Goal: Task Accomplishment & Management: Use online tool/utility

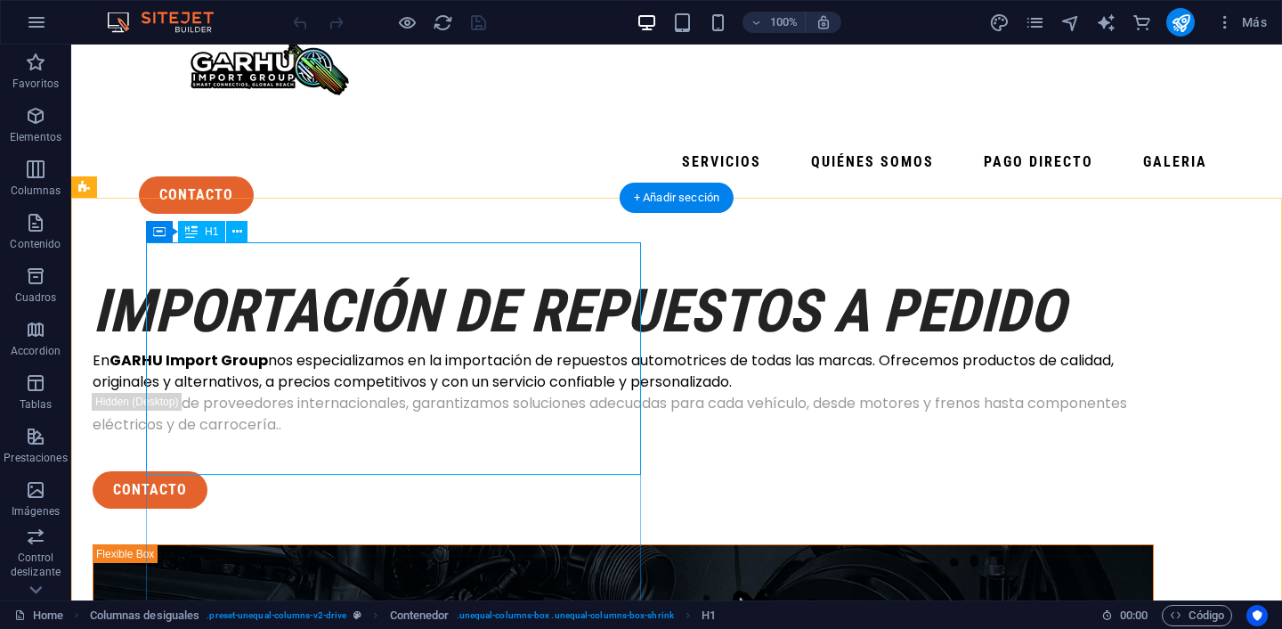
scroll to position [61, 0]
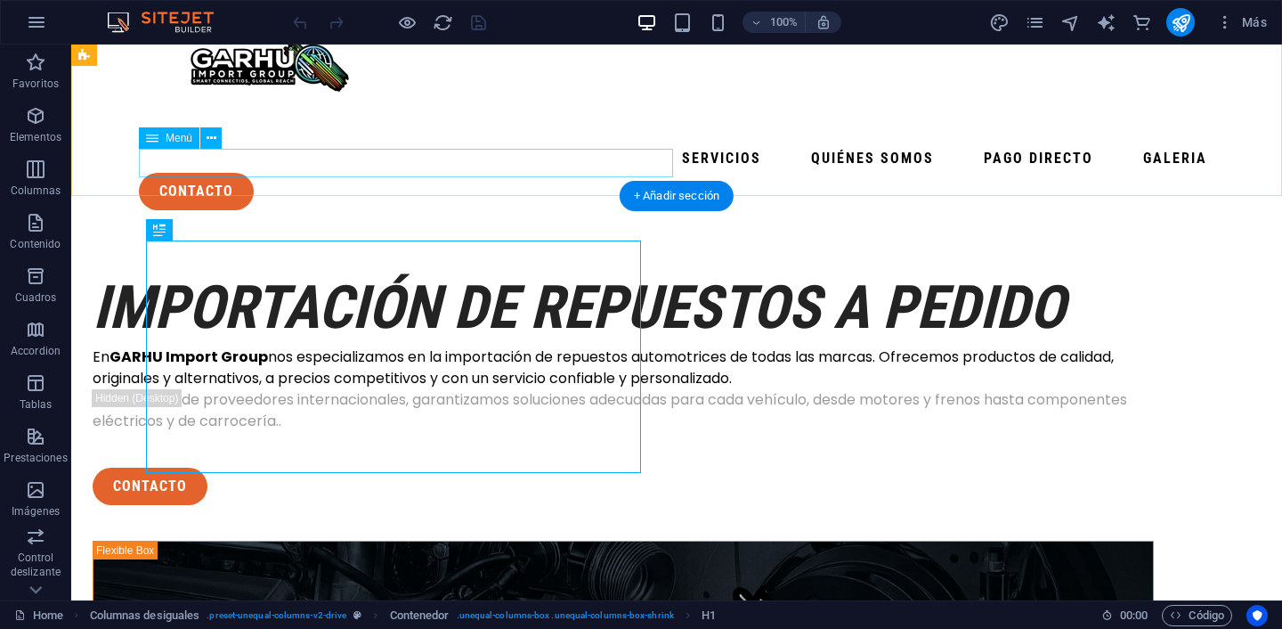
click at [502, 164] on nav "Servicios quiénes somos pago directo galeria" at bounding box center [677, 158] width 1076 height 28
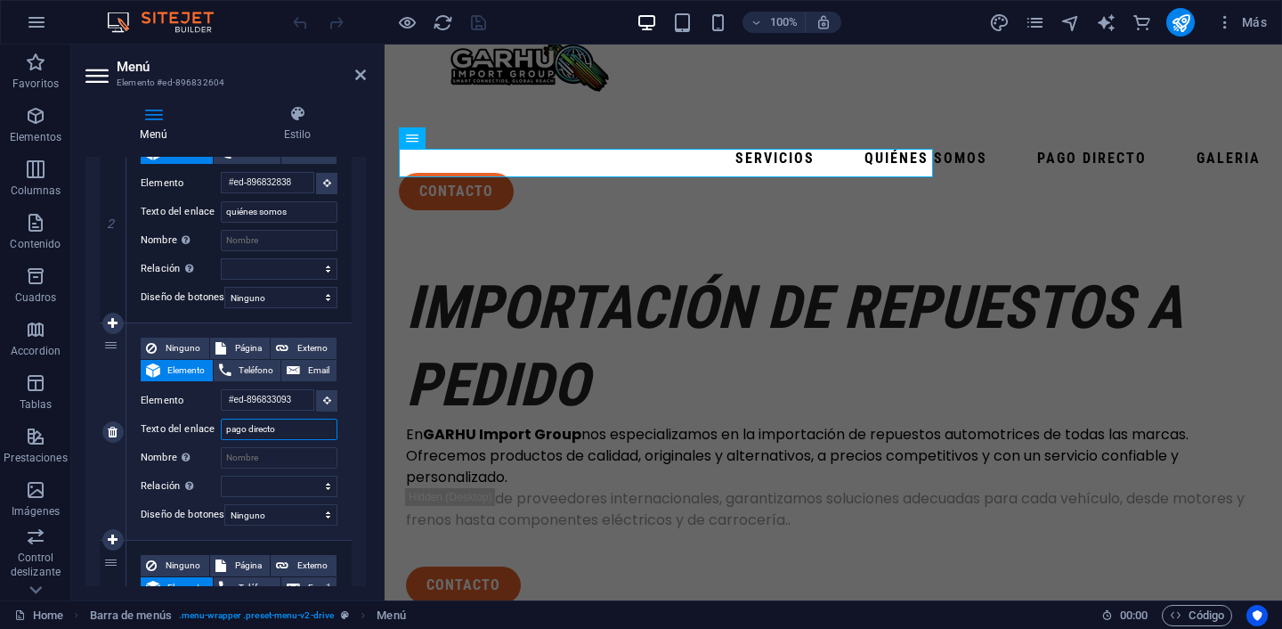
click at [280, 431] on input "pago directo" at bounding box center [279, 429] width 117 height 21
type input "p"
select select
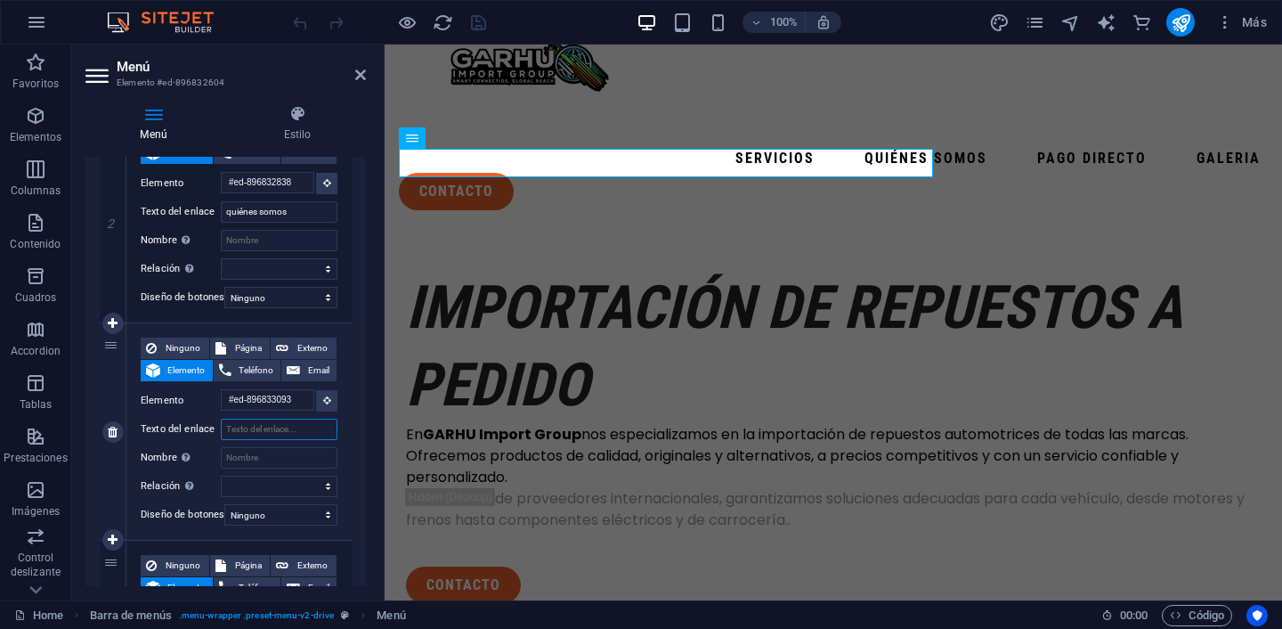
select select
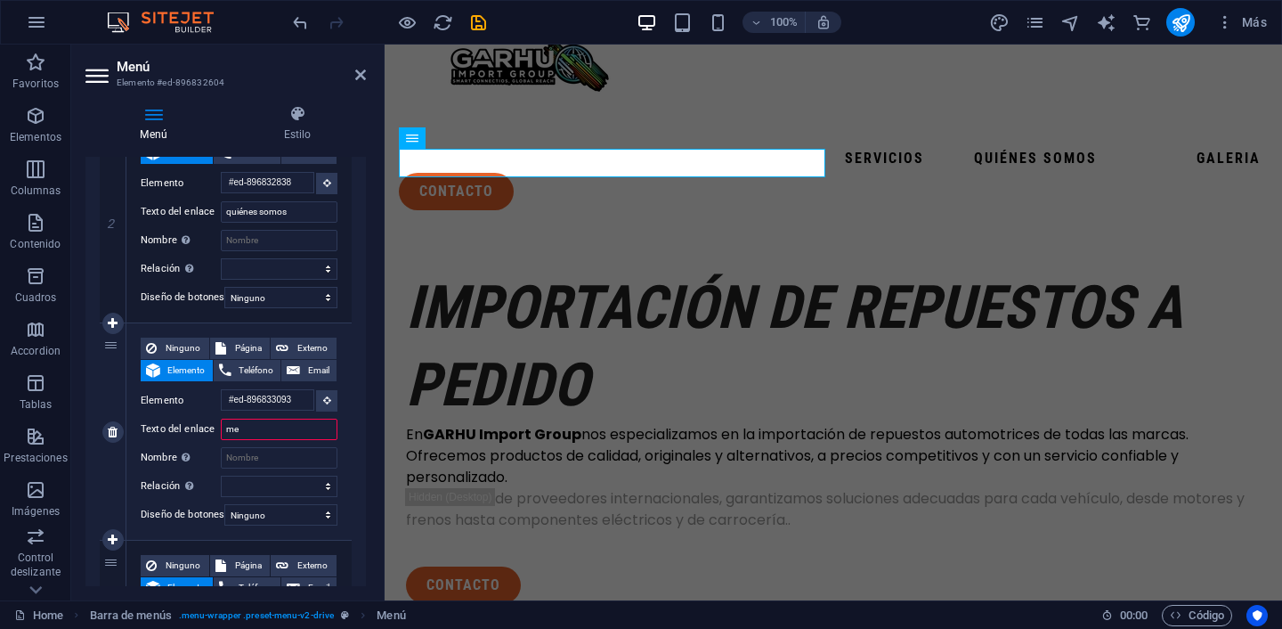
type input "med"
select select
type input "medi"
select select
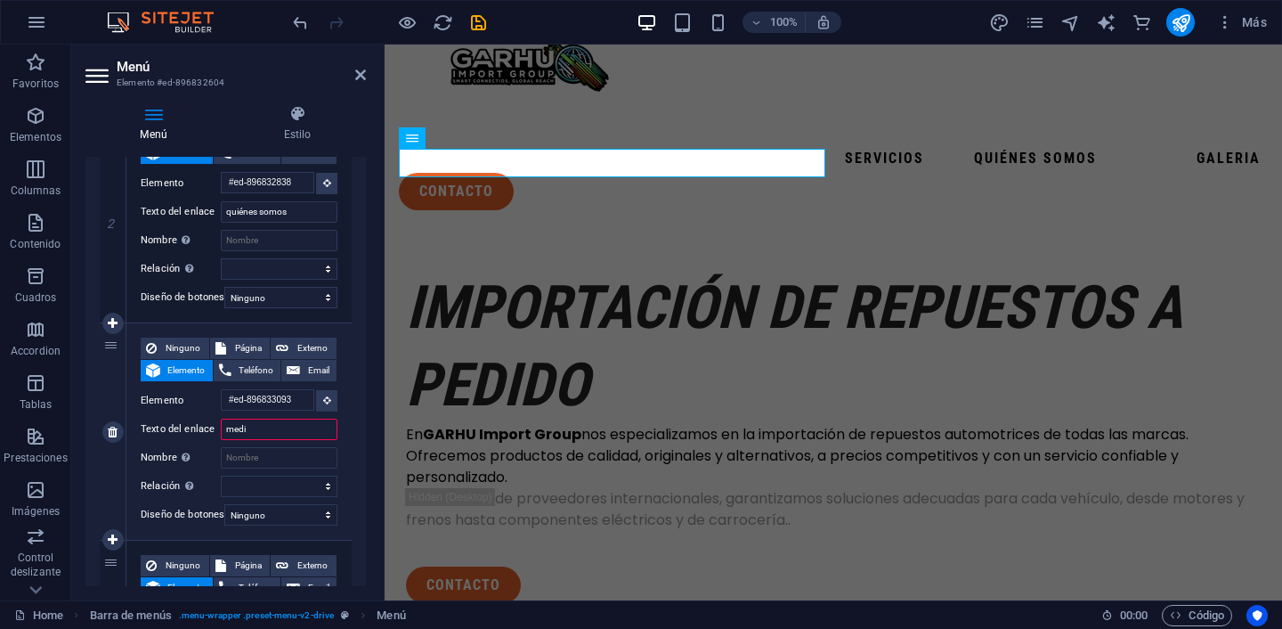
select select
type input "medio"
select select
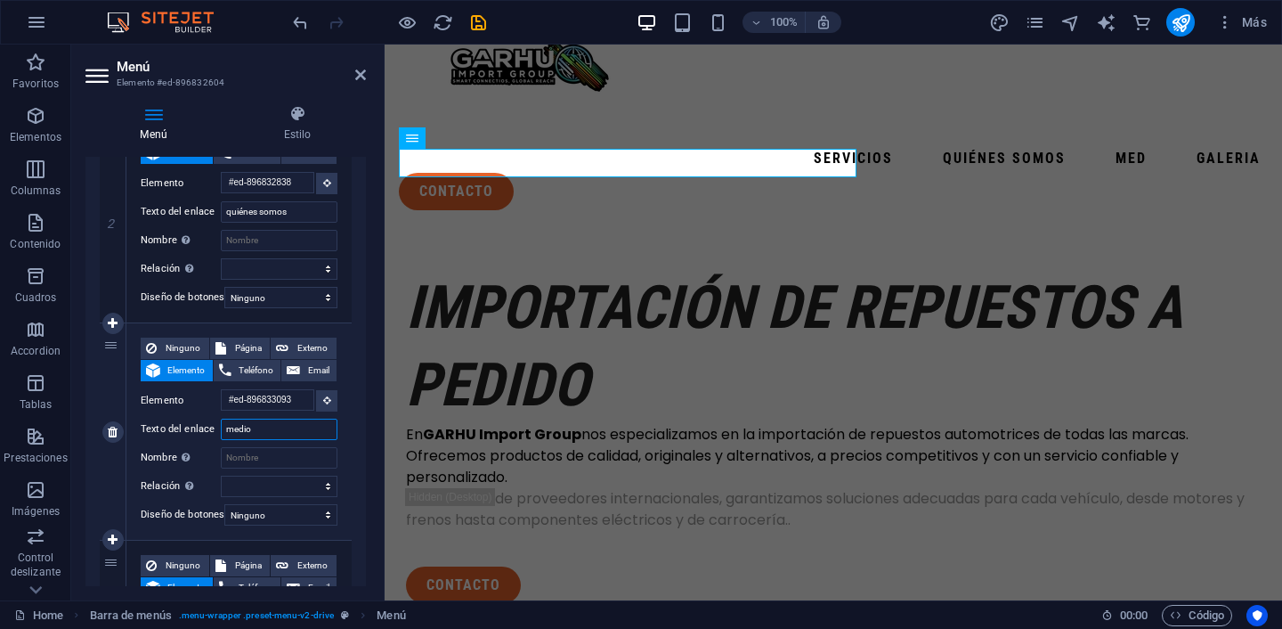
select select
type input "medios"
select select
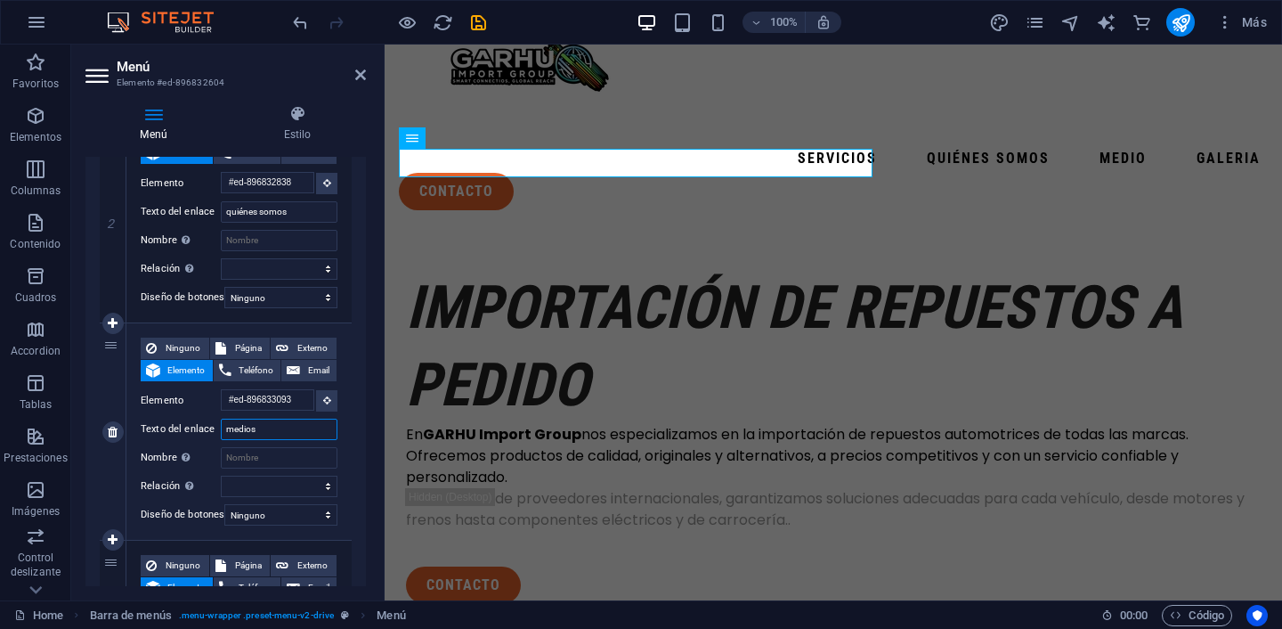
select select
type input "medios"
select select
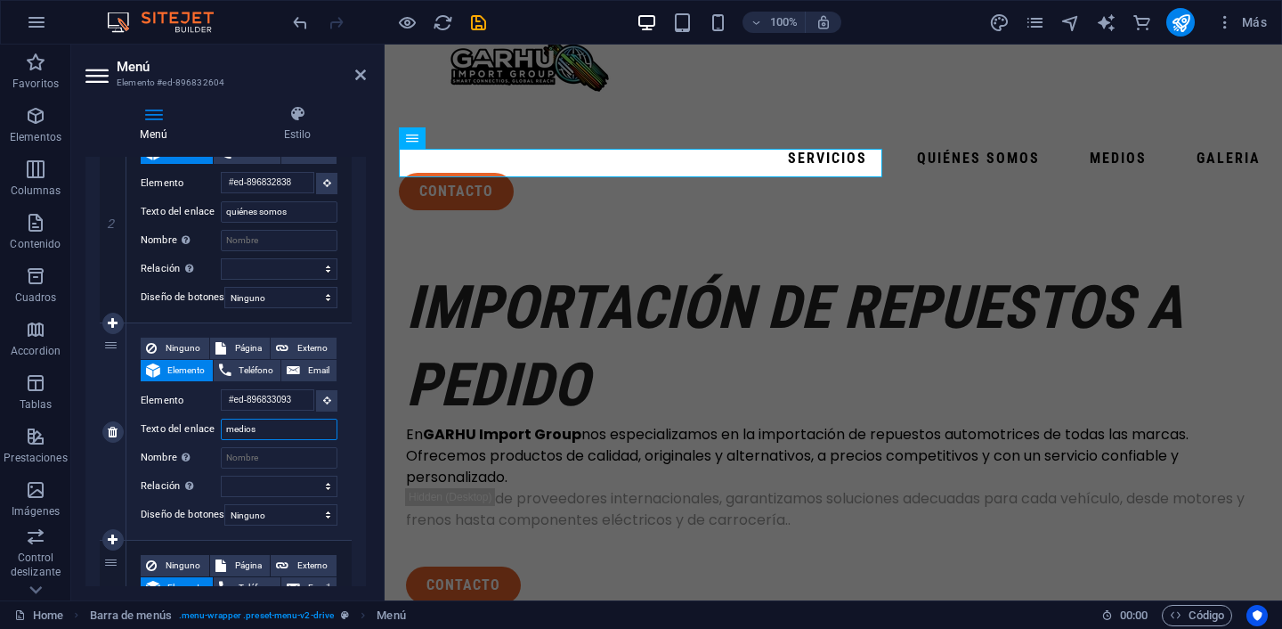
select select
type input "medios de"
select select
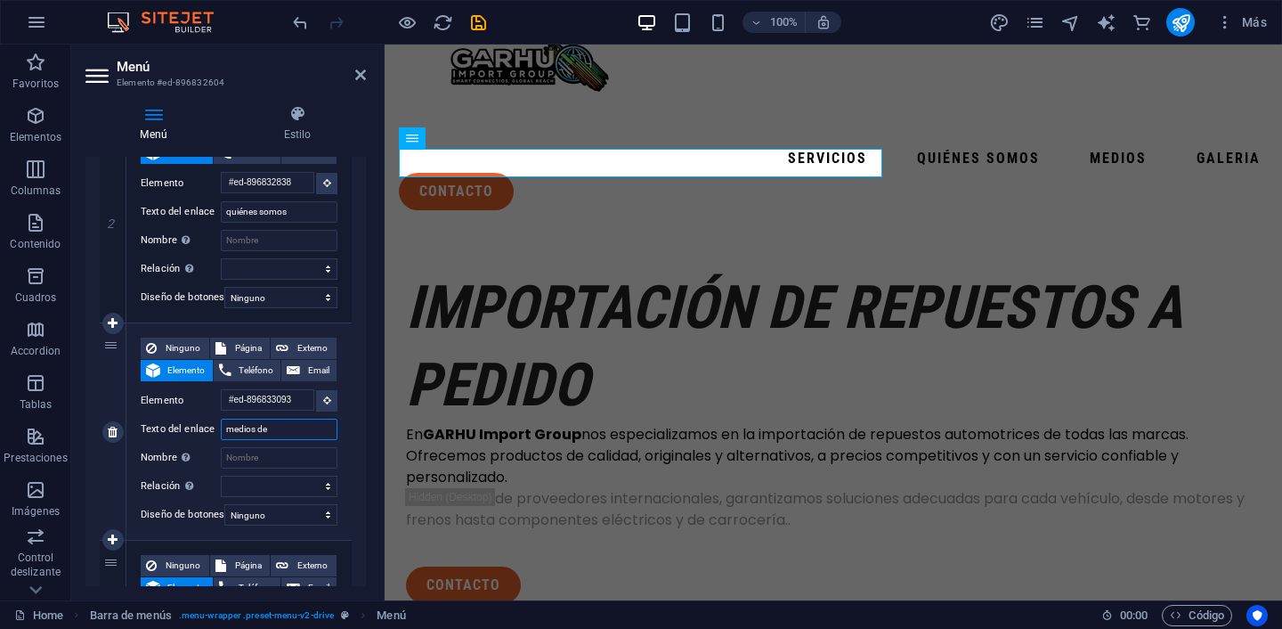
select select
type input "medios de p"
select select
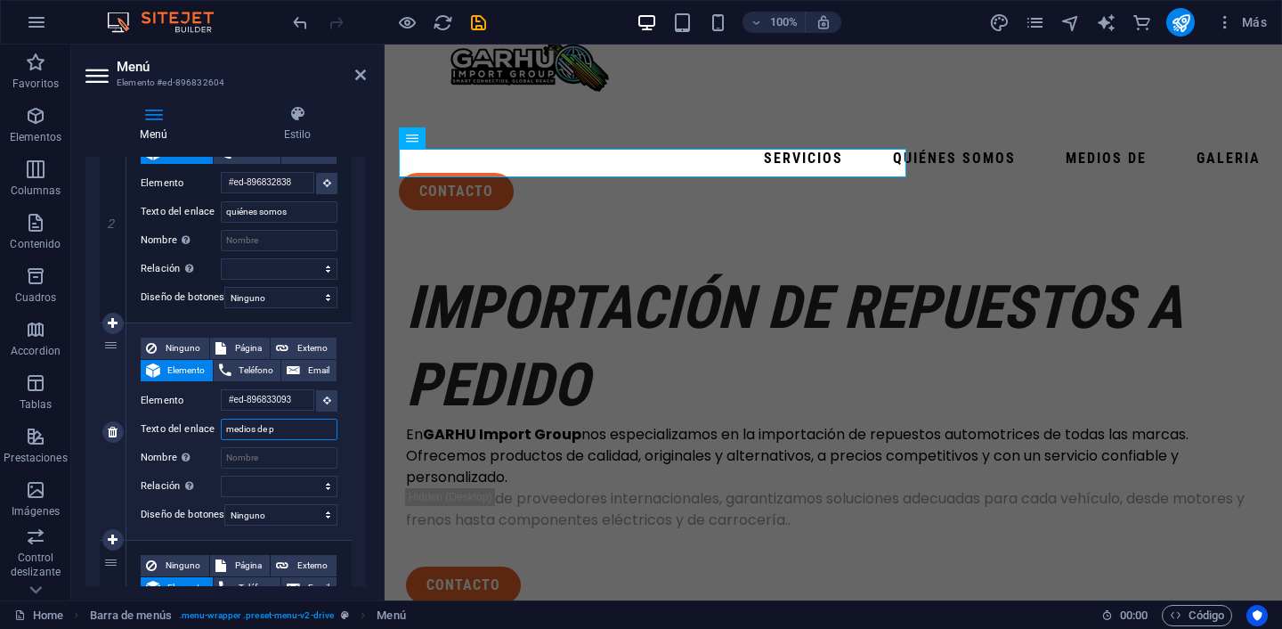
select select
type input "medios de pa"
select select
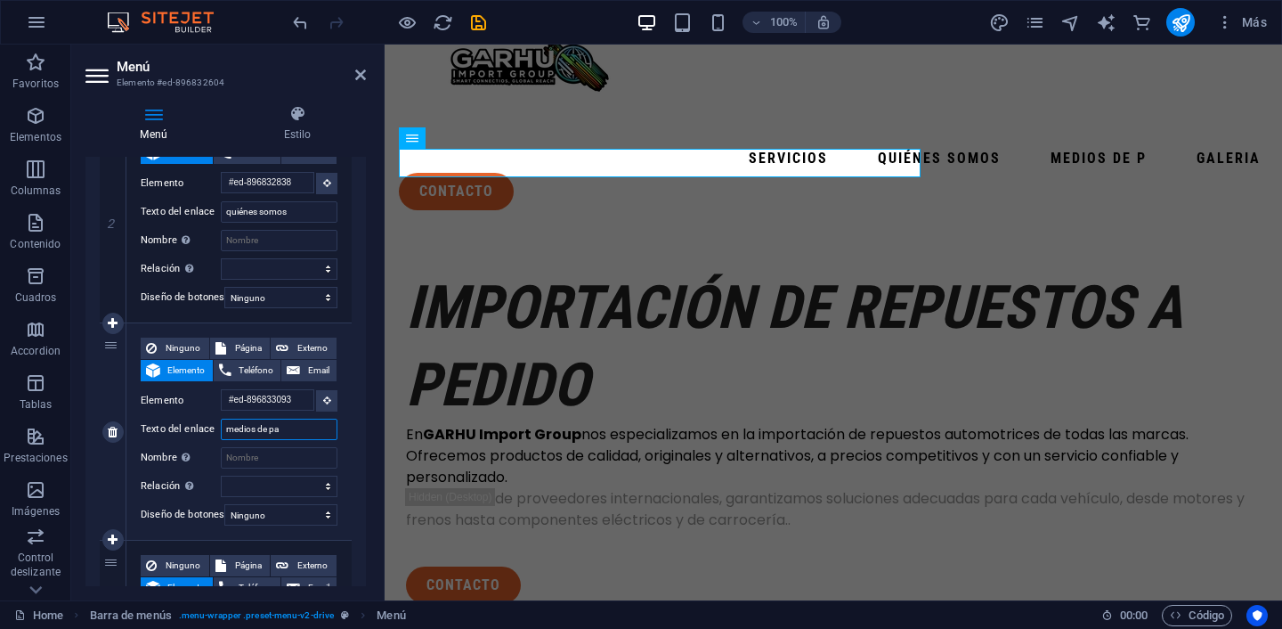
select select
type input "medios de pago"
select select
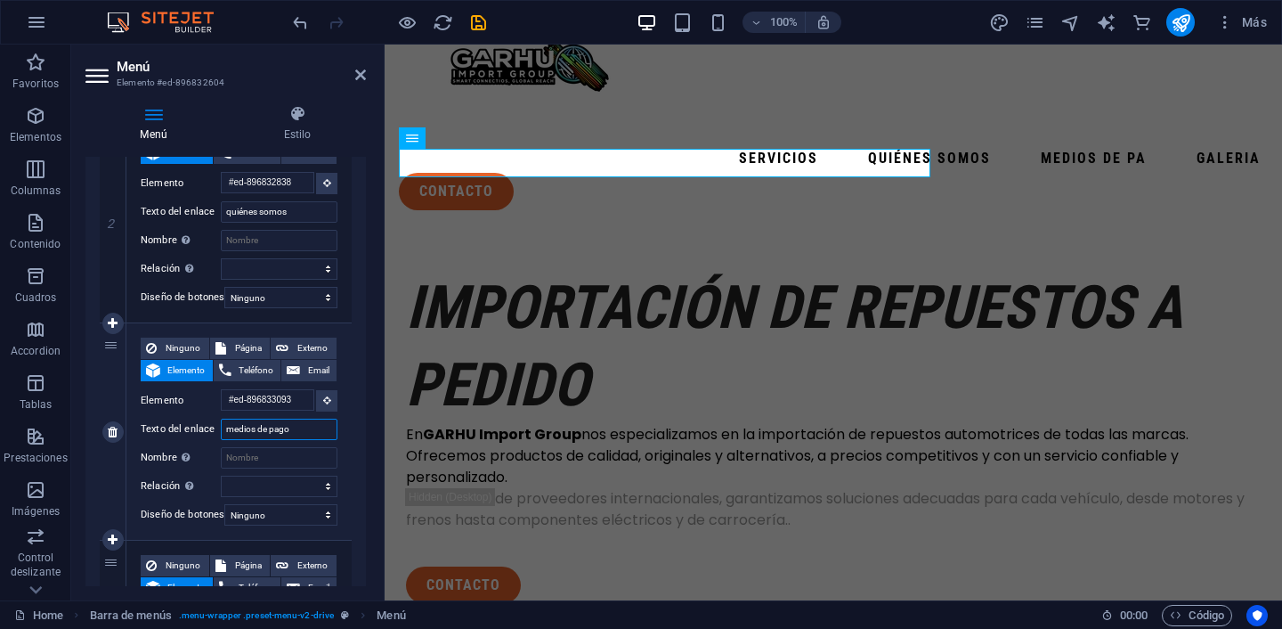
select select
type input "medios de pago"
click at [358, 74] on icon at bounding box center [360, 75] width 11 height 14
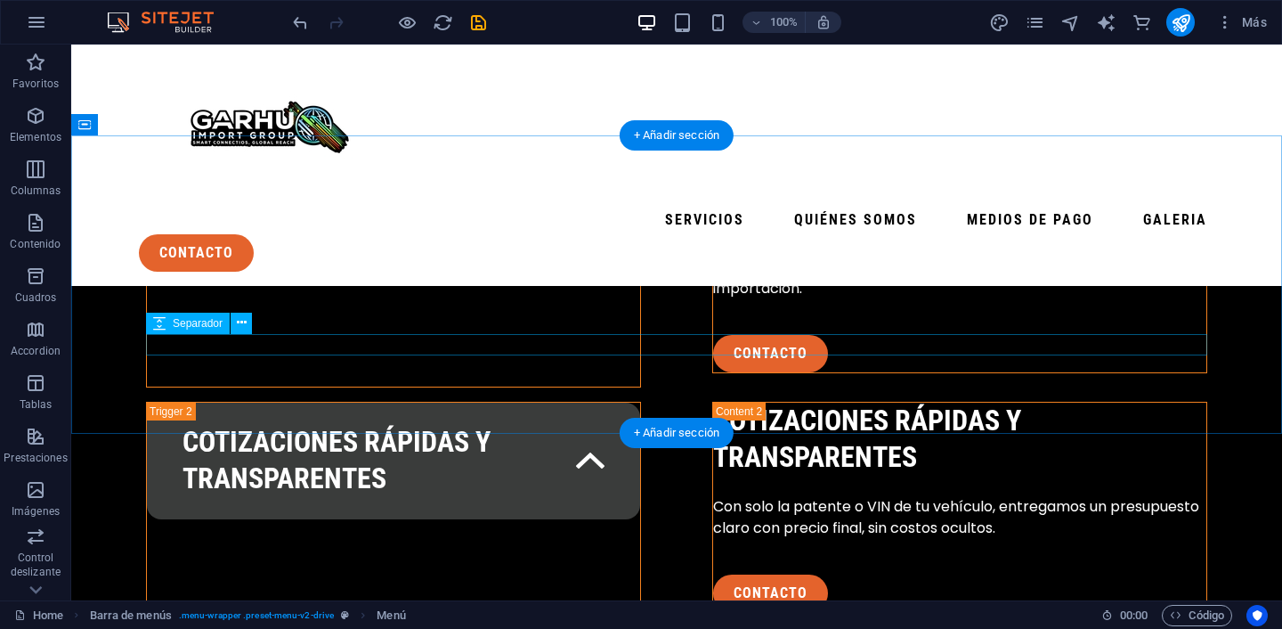
scroll to position [3075, 0]
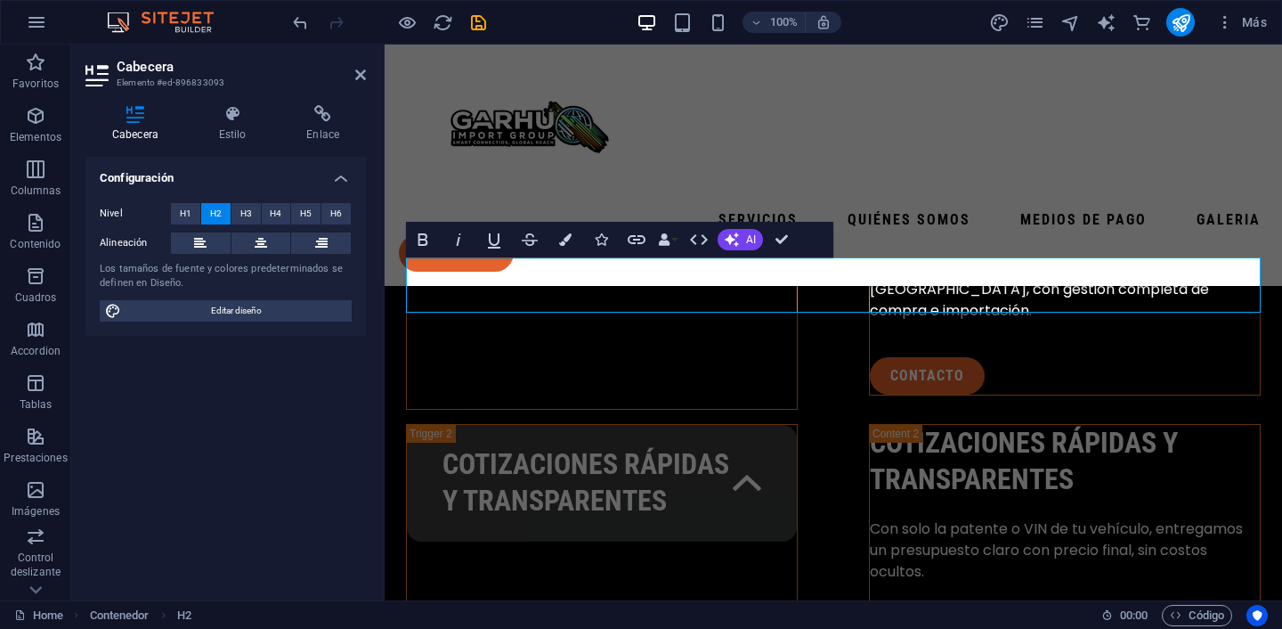
scroll to position [3278, 0]
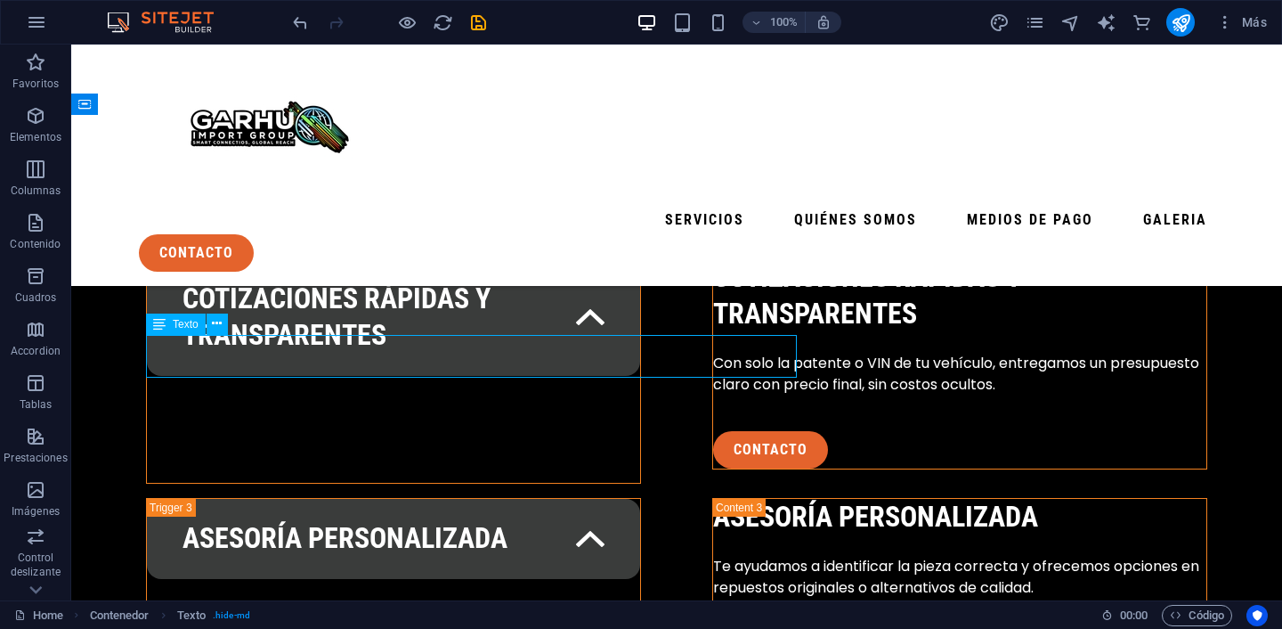
scroll to position [3075, 0]
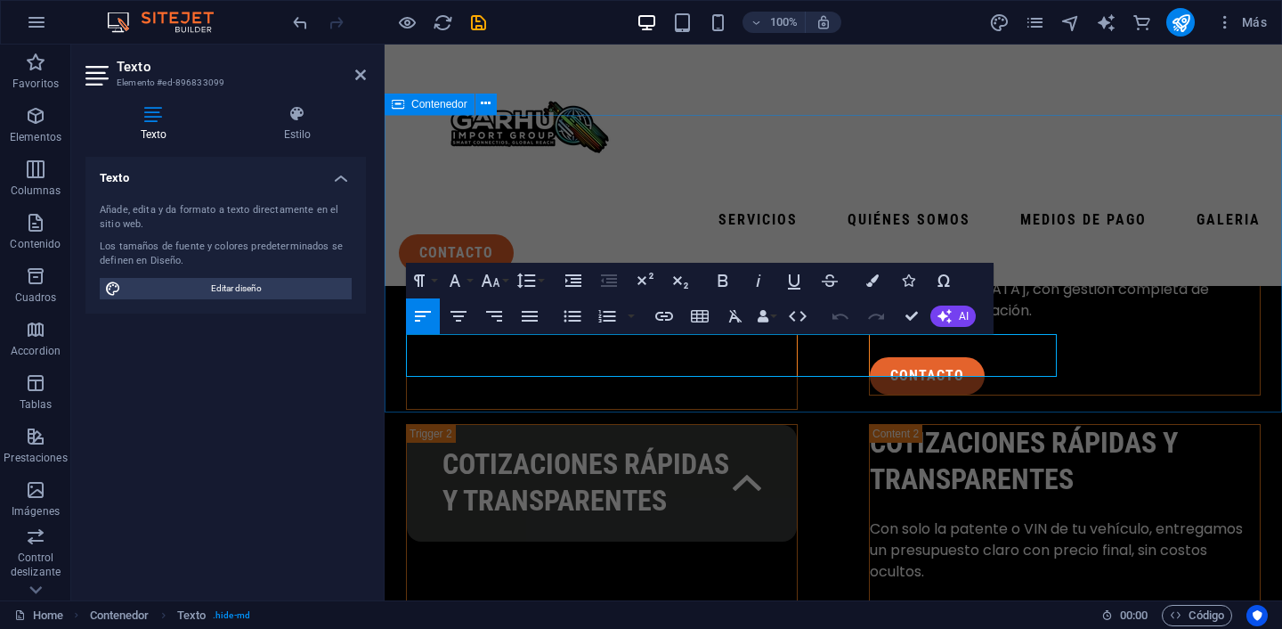
scroll to position [3278, 0]
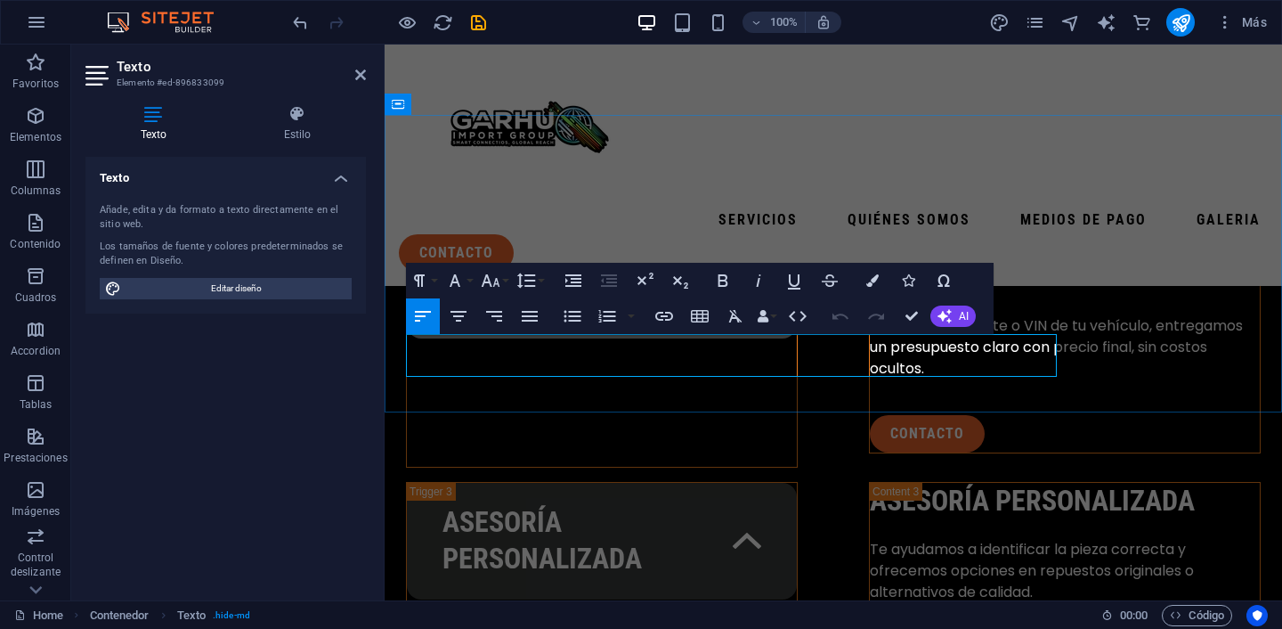
drag, startPoint x: 501, startPoint y: 370, endPoint x: 413, endPoint y: 336, distance: 94.7
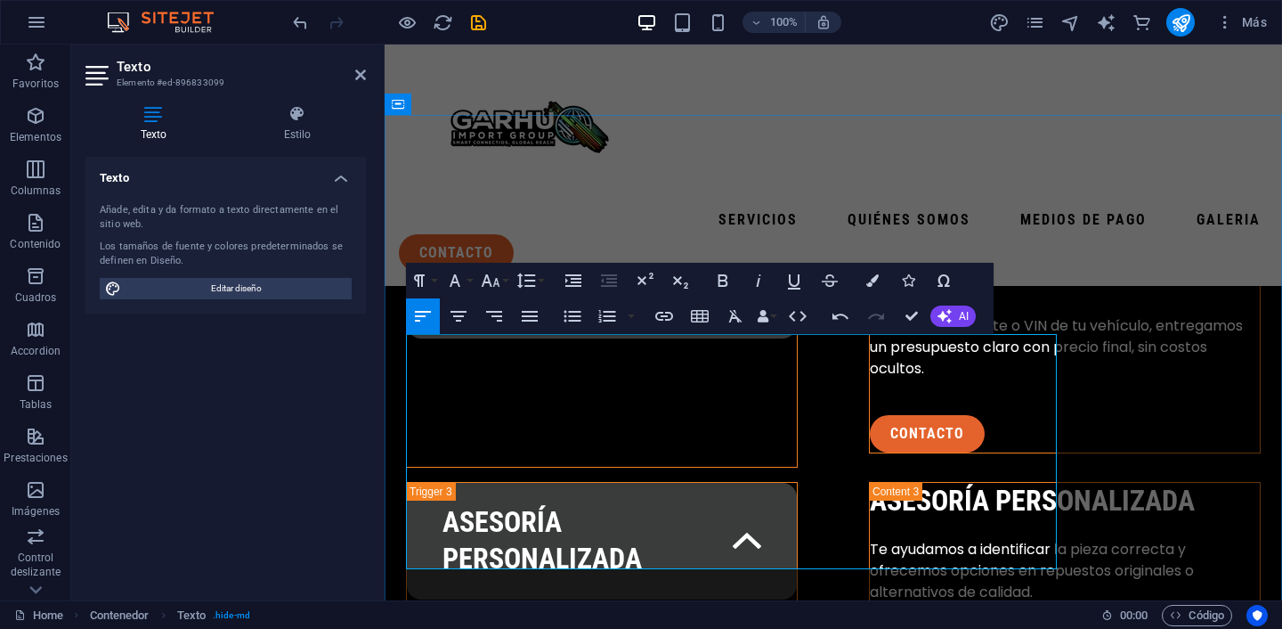
scroll to position [761, 0]
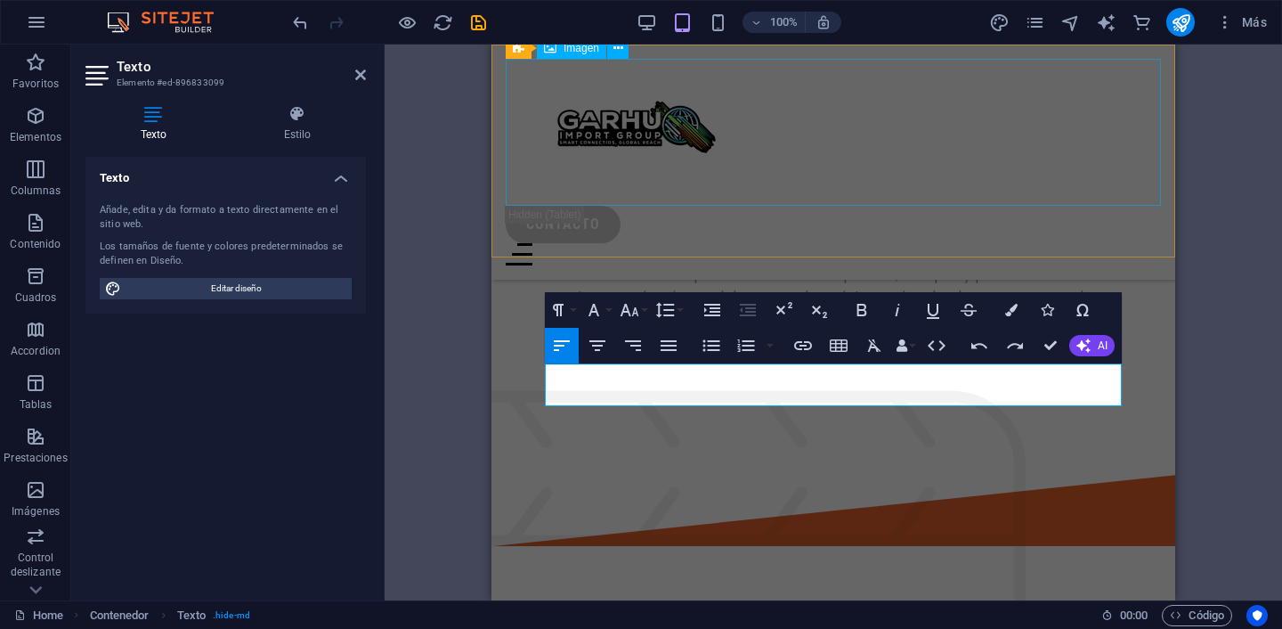
scroll to position [4061, 0]
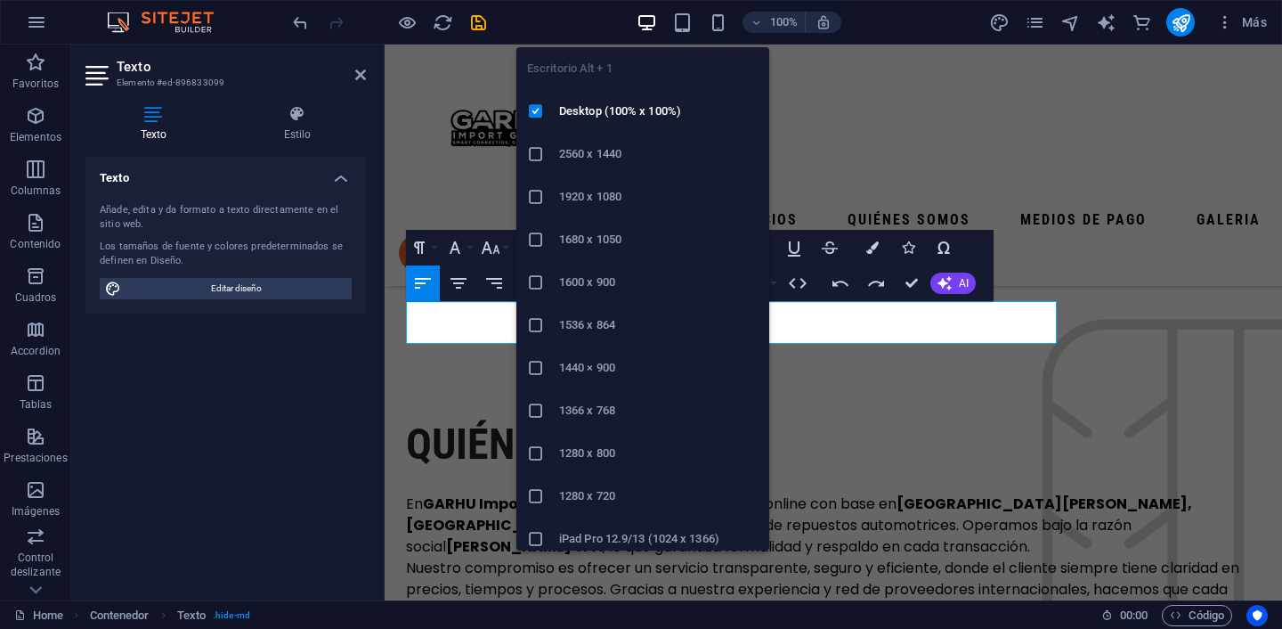
scroll to position [3311, 0]
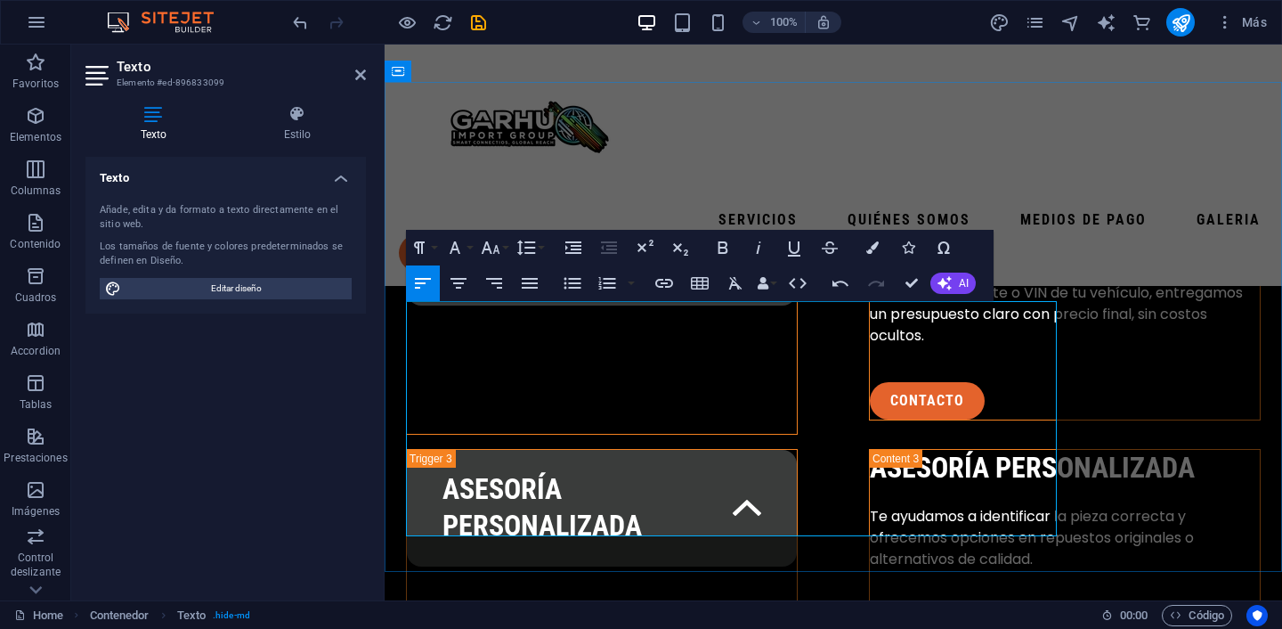
scroll to position [0, 13]
drag, startPoint x: 597, startPoint y: 314, endPoint x: 407, endPoint y: 305, distance: 189.9
click at [715, 251] on icon "button" at bounding box center [722, 247] width 21 height 21
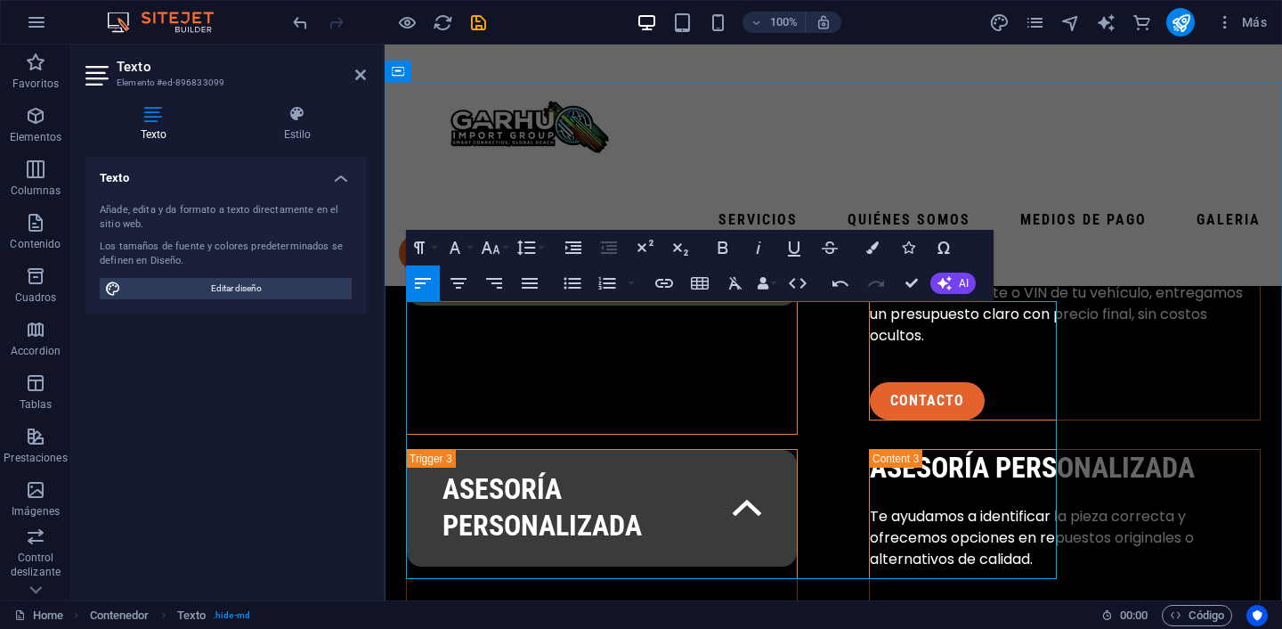
drag, startPoint x: 626, startPoint y: 504, endPoint x: 407, endPoint y: 500, distance: 219.1
click at [713, 254] on icon "button" at bounding box center [722, 247] width 21 height 21
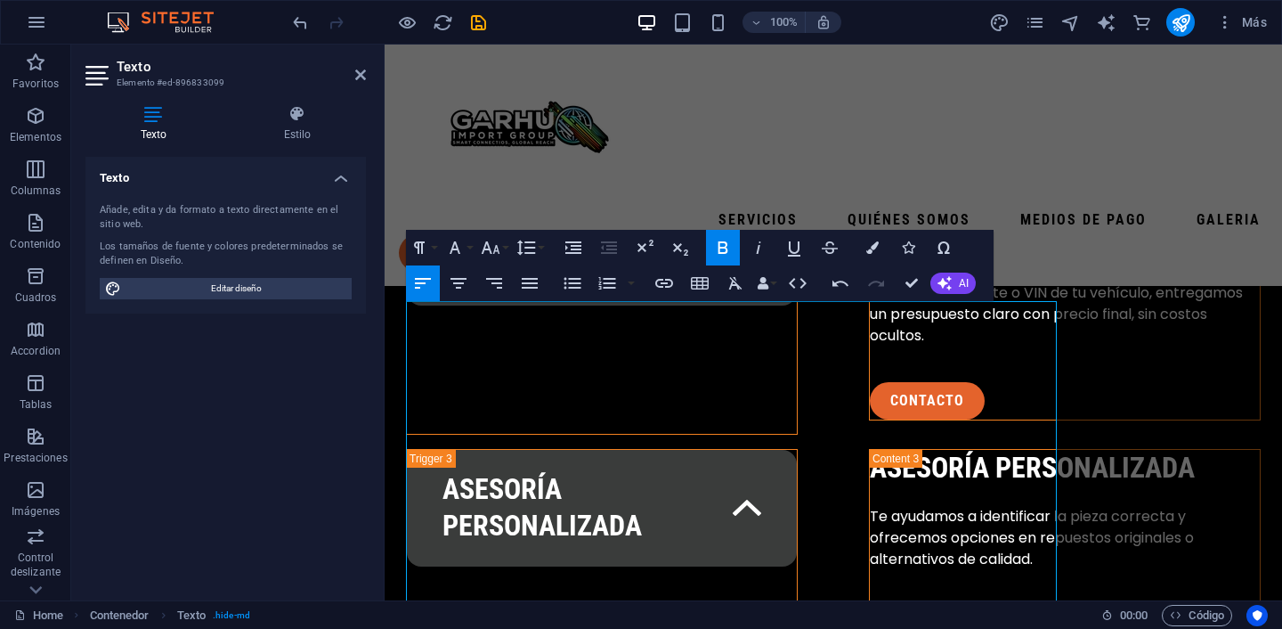
click at [722, 254] on icon "button" at bounding box center [724, 247] width 10 height 12
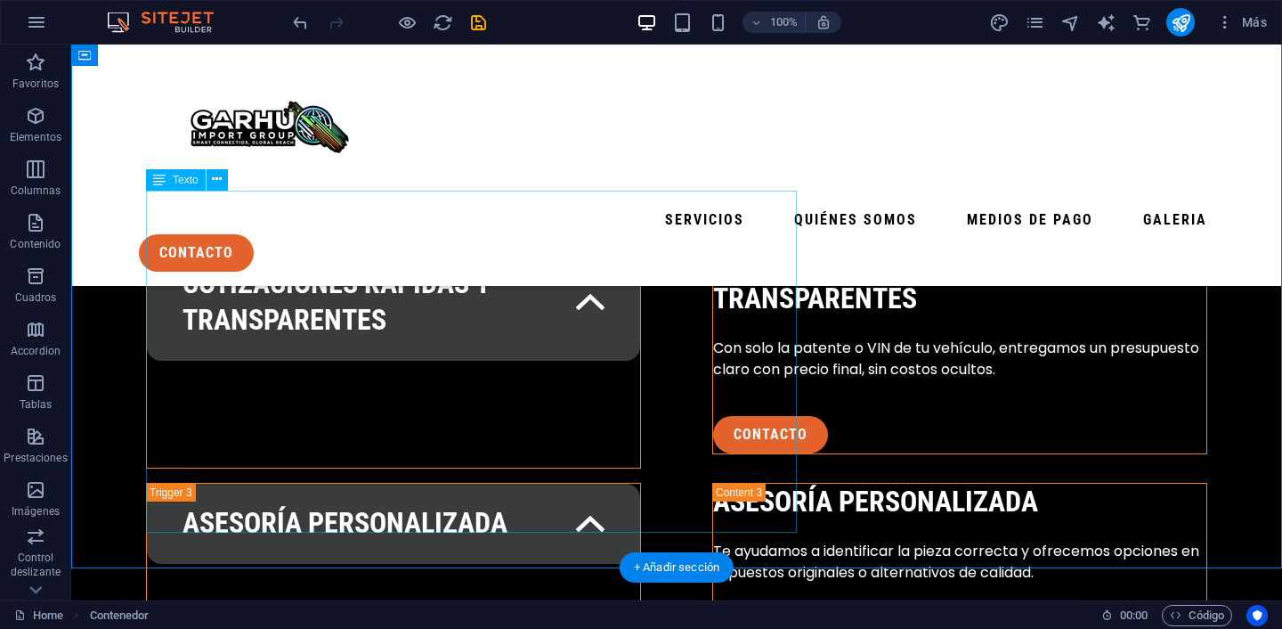
scroll to position [3219, 0]
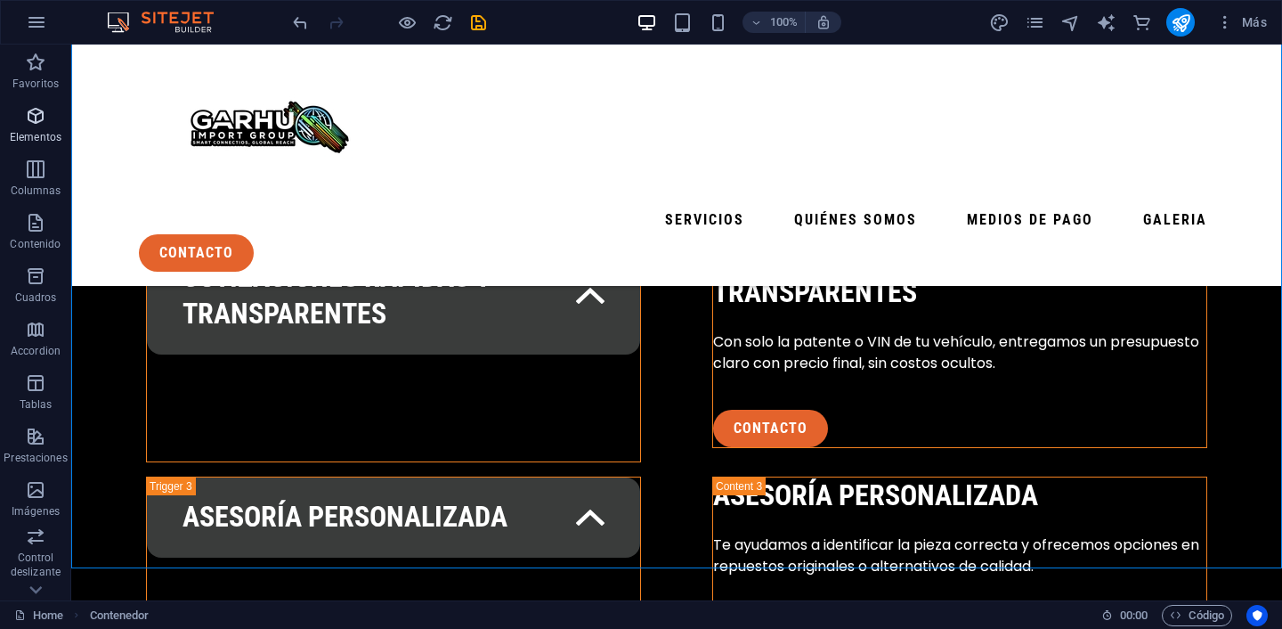
click at [29, 110] on icon "button" at bounding box center [35, 115] width 21 height 21
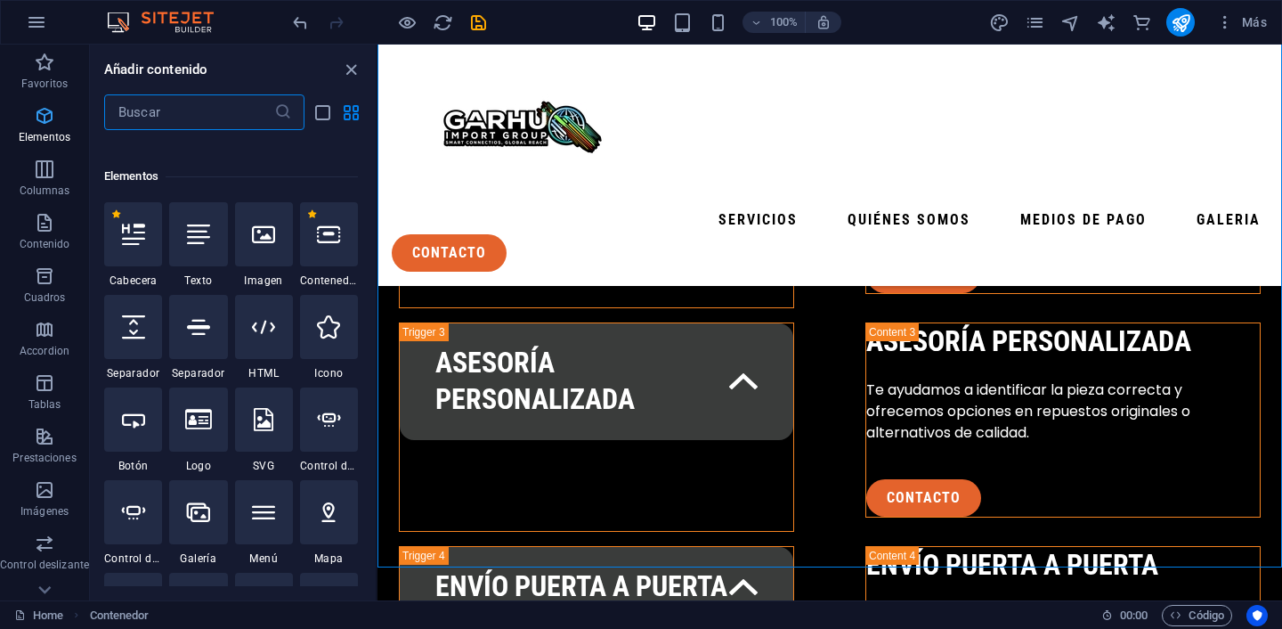
scroll to position [336, 0]
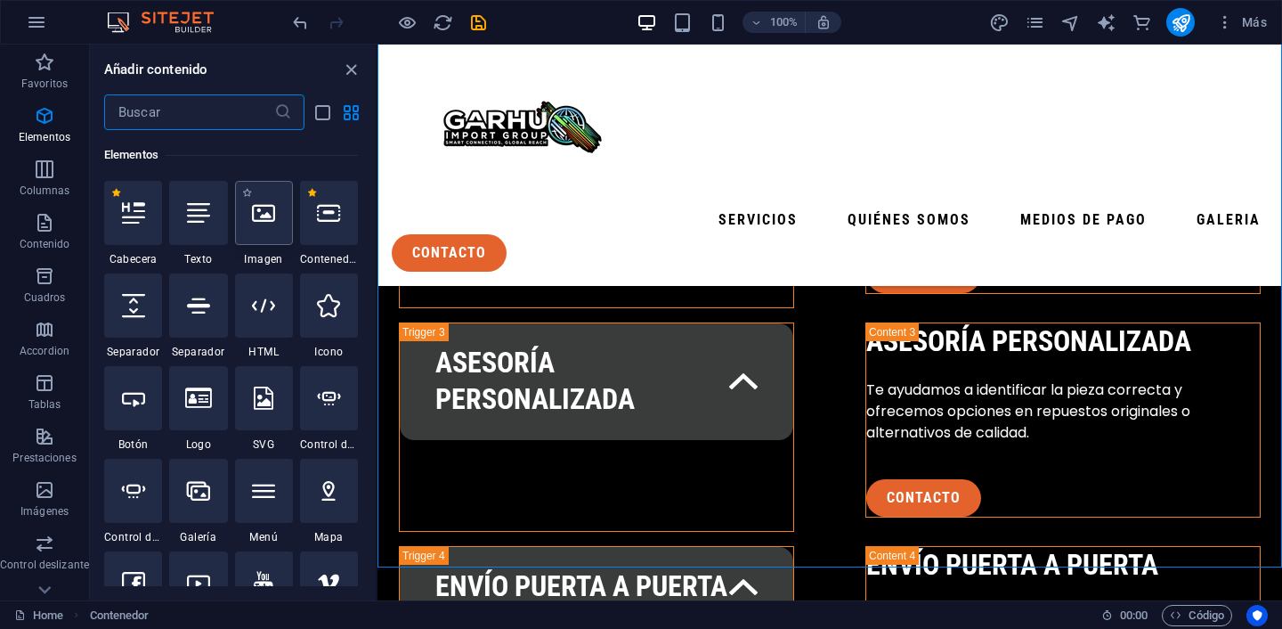
click at [272, 216] on icon at bounding box center [263, 212] width 23 height 23
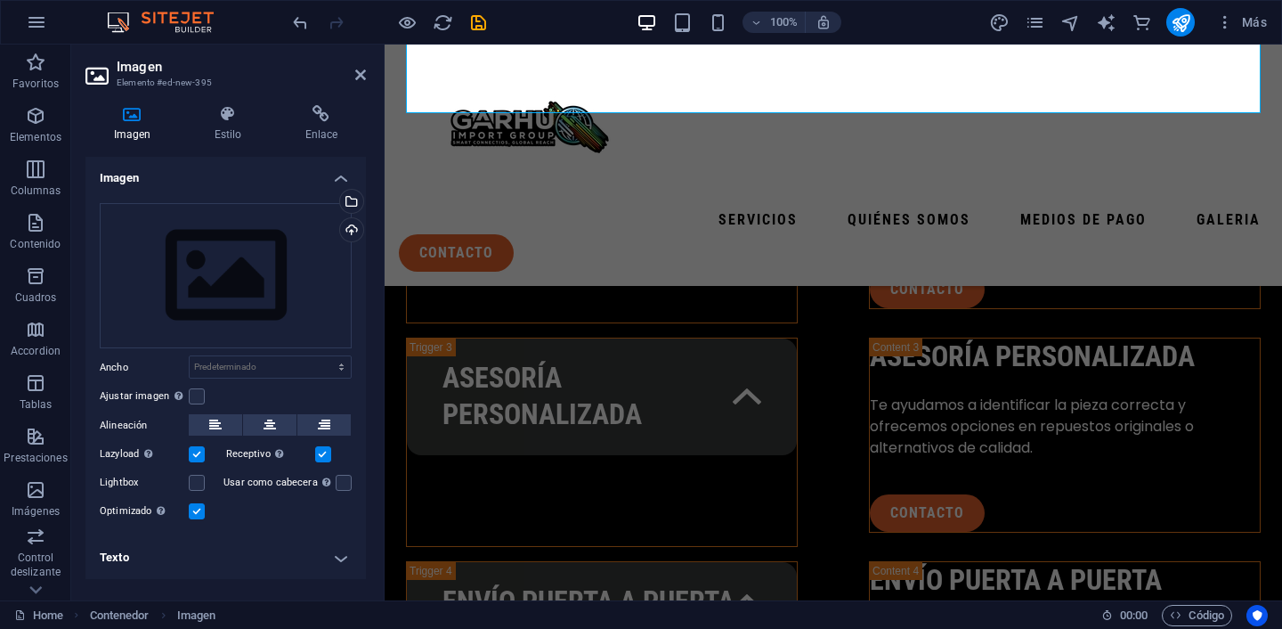
scroll to position [3622, 0]
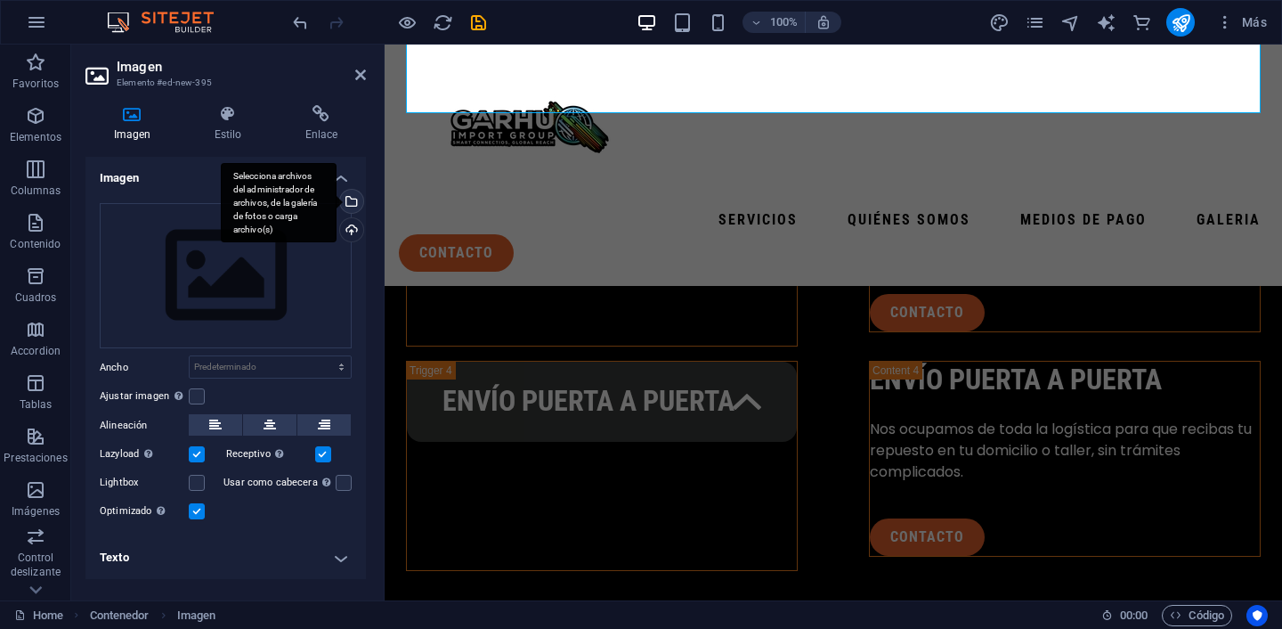
click at [337, 200] on div "Selecciona archivos del administrador de archivos, de la galería de fotos o car…" at bounding box center [279, 203] width 116 height 80
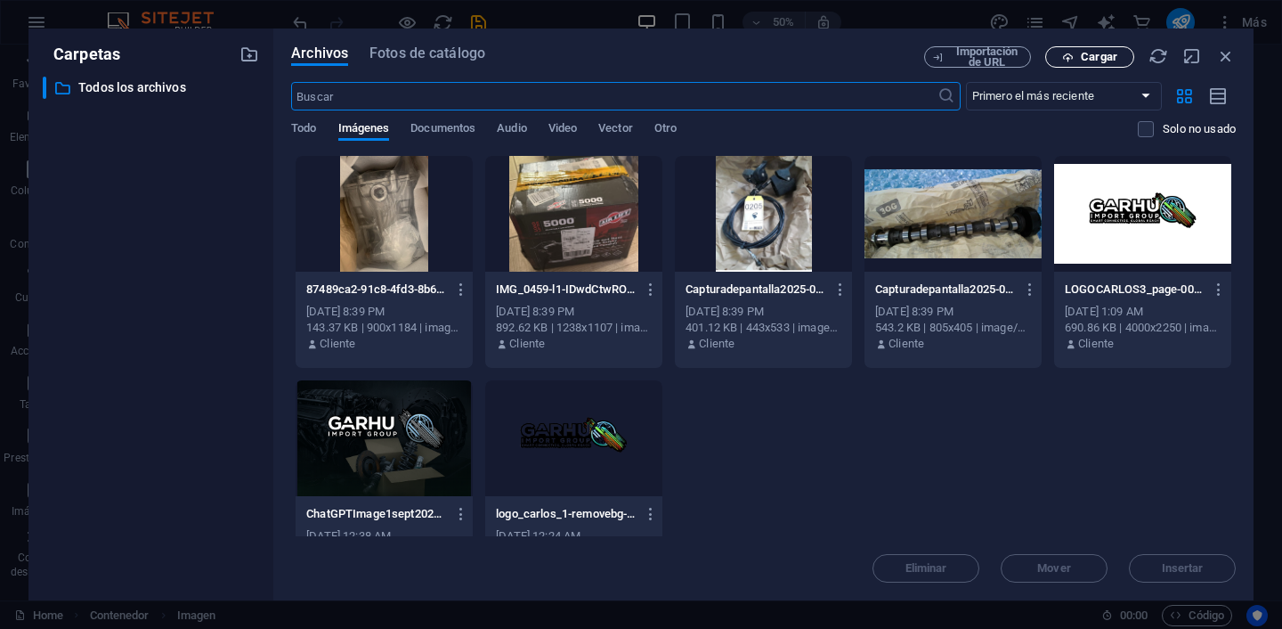
click at [1081, 61] on span "Cargar" at bounding box center [1099, 57] width 37 height 11
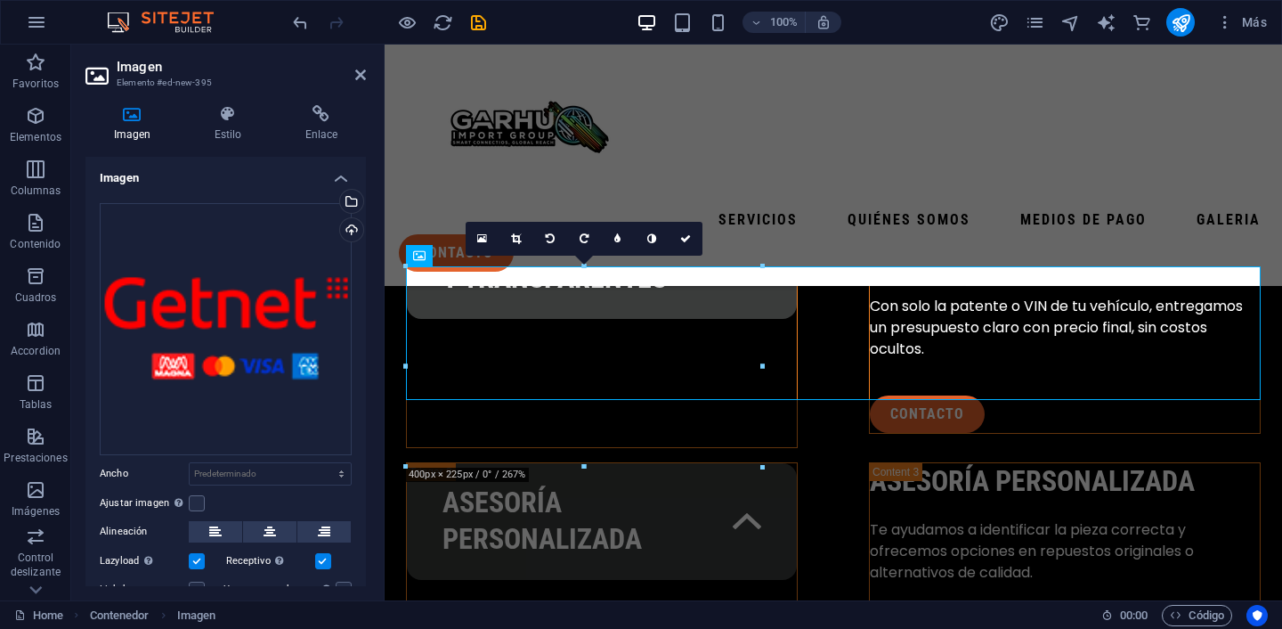
scroll to position [3267, 0]
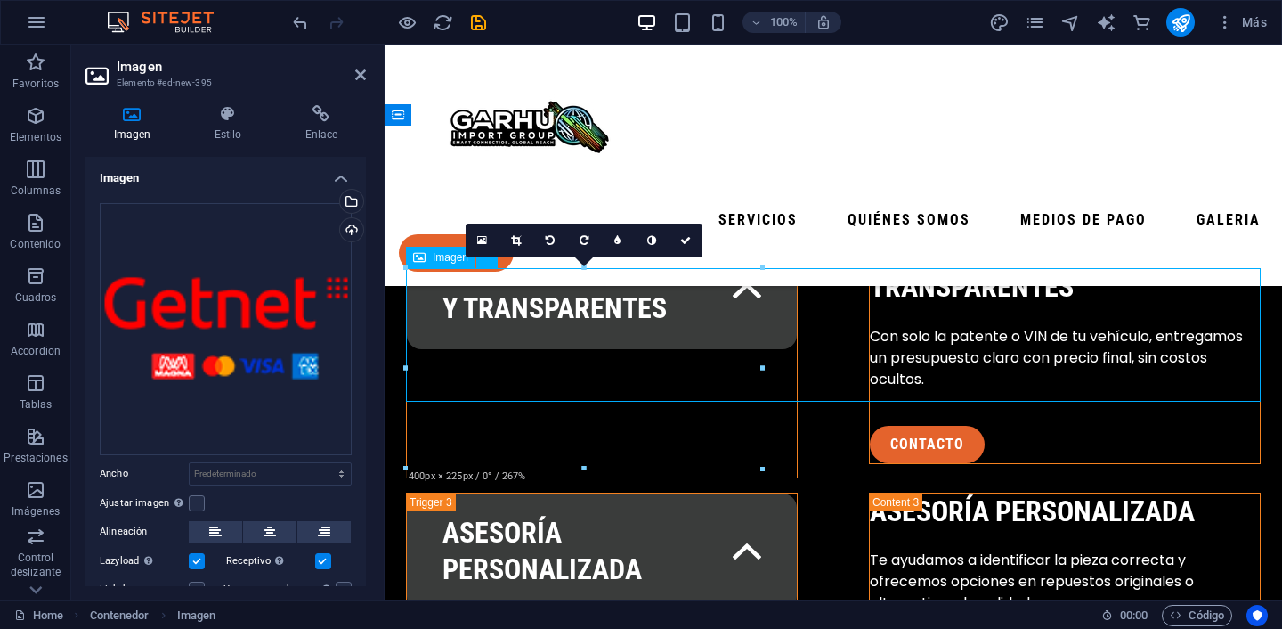
drag, startPoint x: 598, startPoint y: 317, endPoint x: 591, endPoint y: 371, distance: 54.8
drag, startPoint x: 449, startPoint y: 321, endPoint x: 451, endPoint y: 375, distance: 54.3
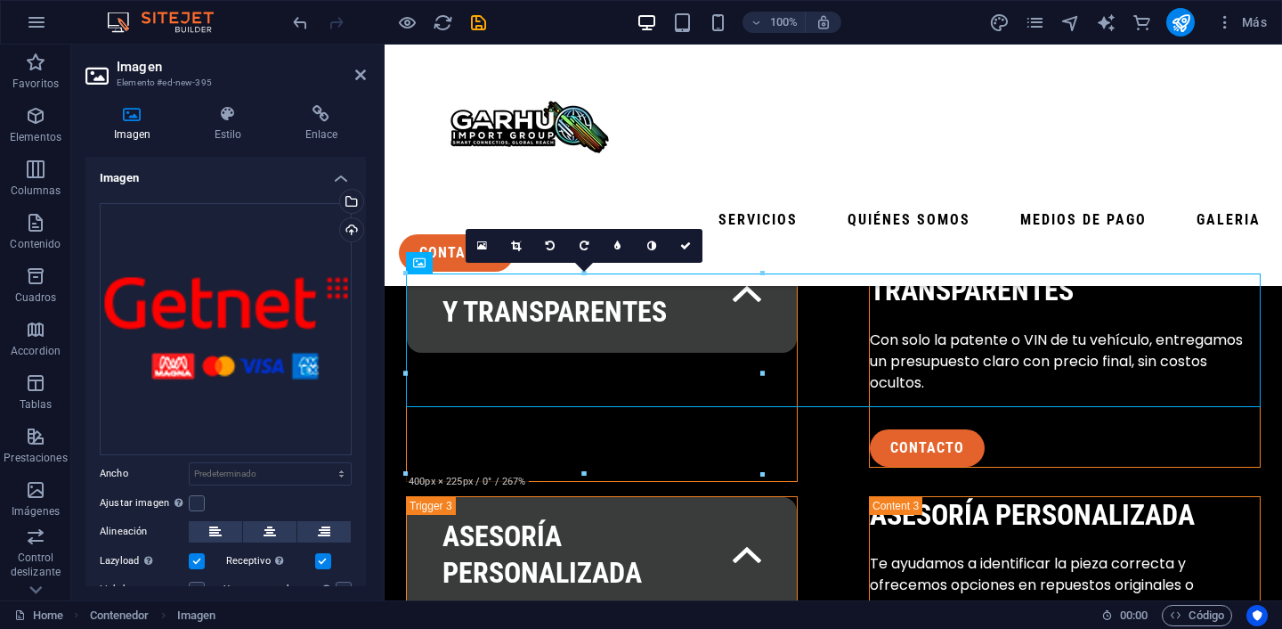
scroll to position [3262, 0]
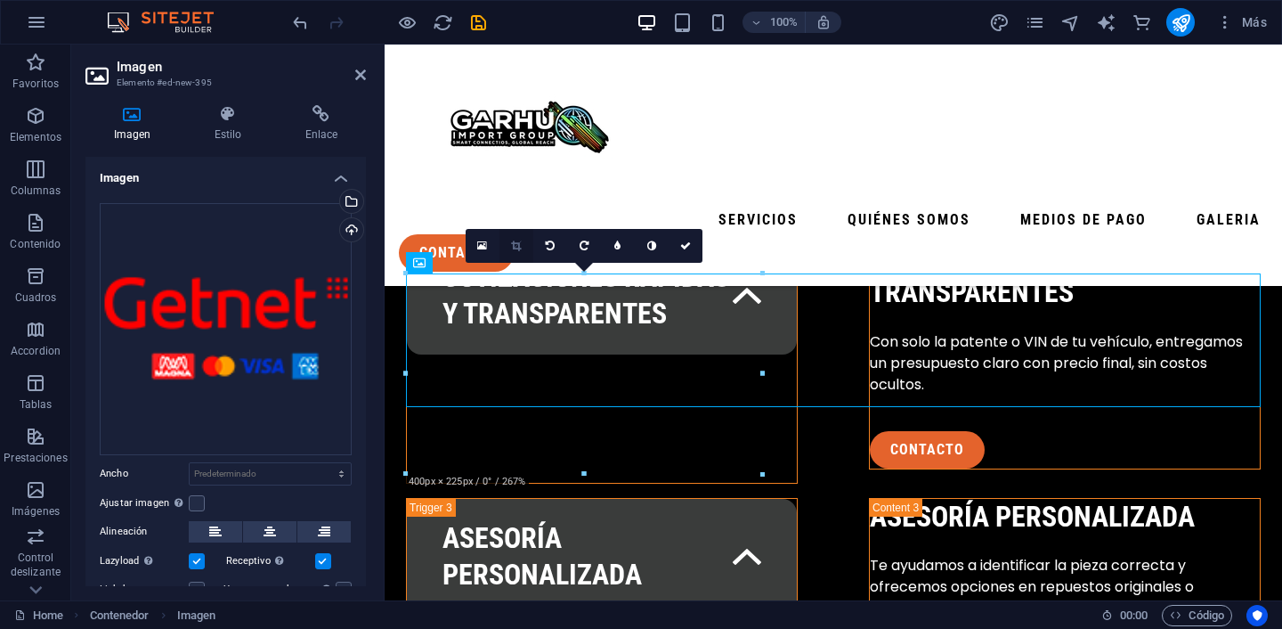
click at [516, 249] on icon at bounding box center [516, 245] width 10 height 11
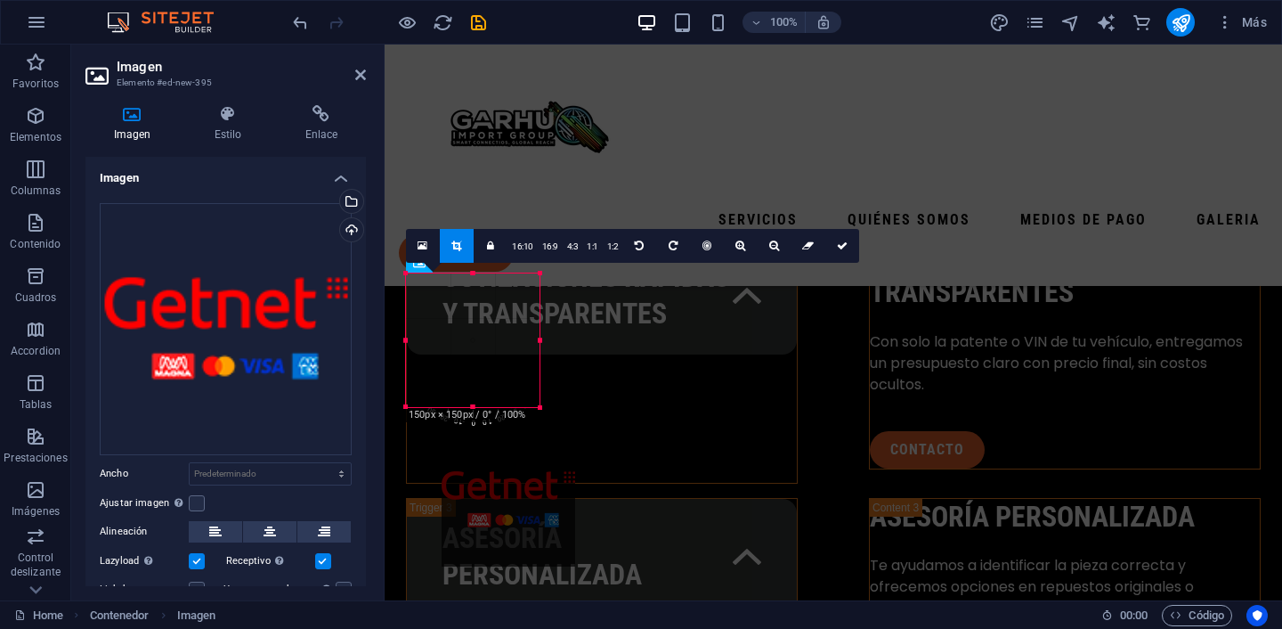
drag, startPoint x: 419, startPoint y: 280, endPoint x: 454, endPoint y: 446, distance: 169.4
click at [454, 446] on div at bounding box center [509, 500] width 134 height 134
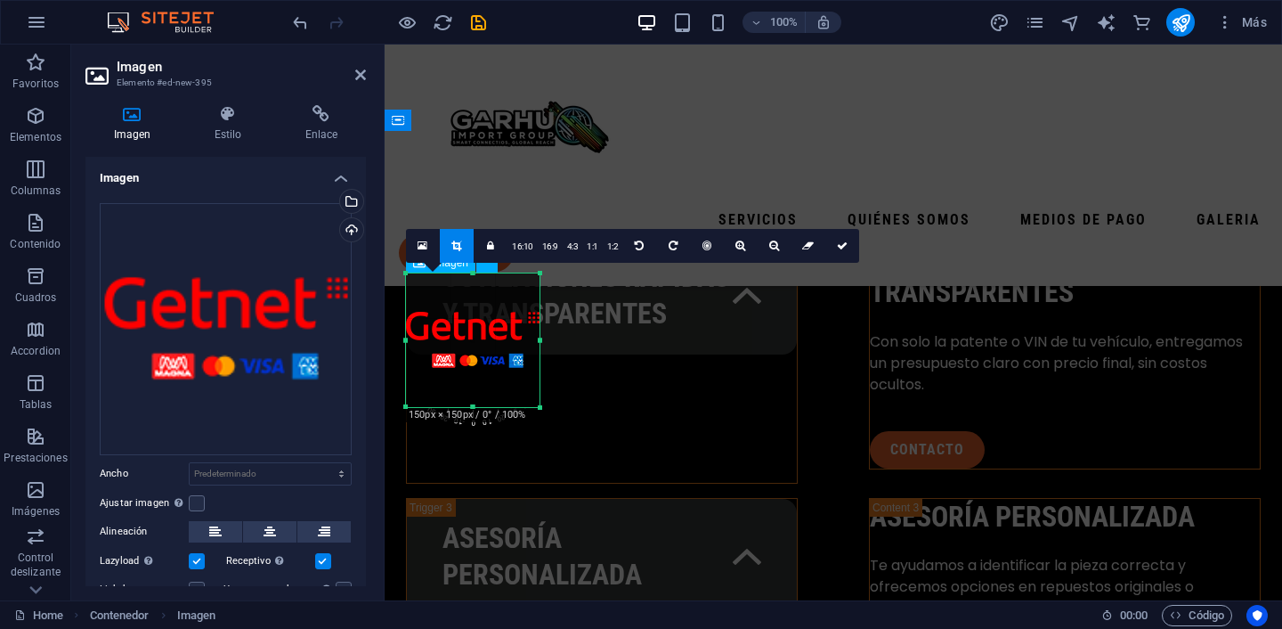
click at [452, 242] on icon at bounding box center [456, 245] width 10 height 11
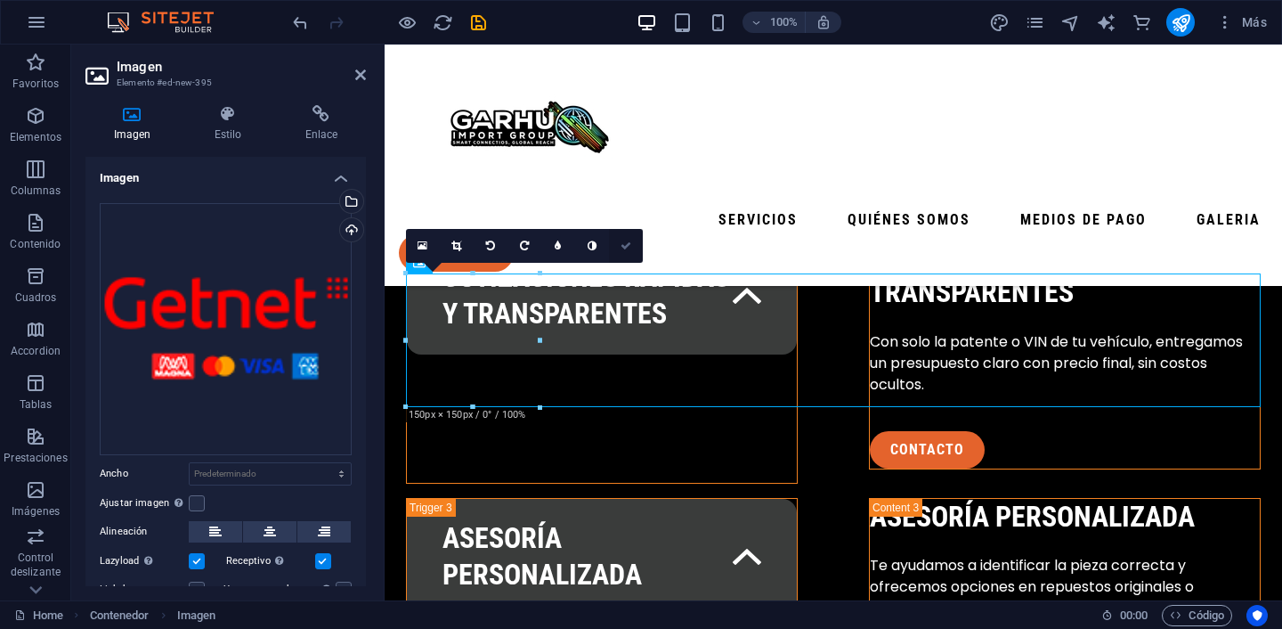
click at [626, 247] on icon at bounding box center [626, 245] width 11 height 11
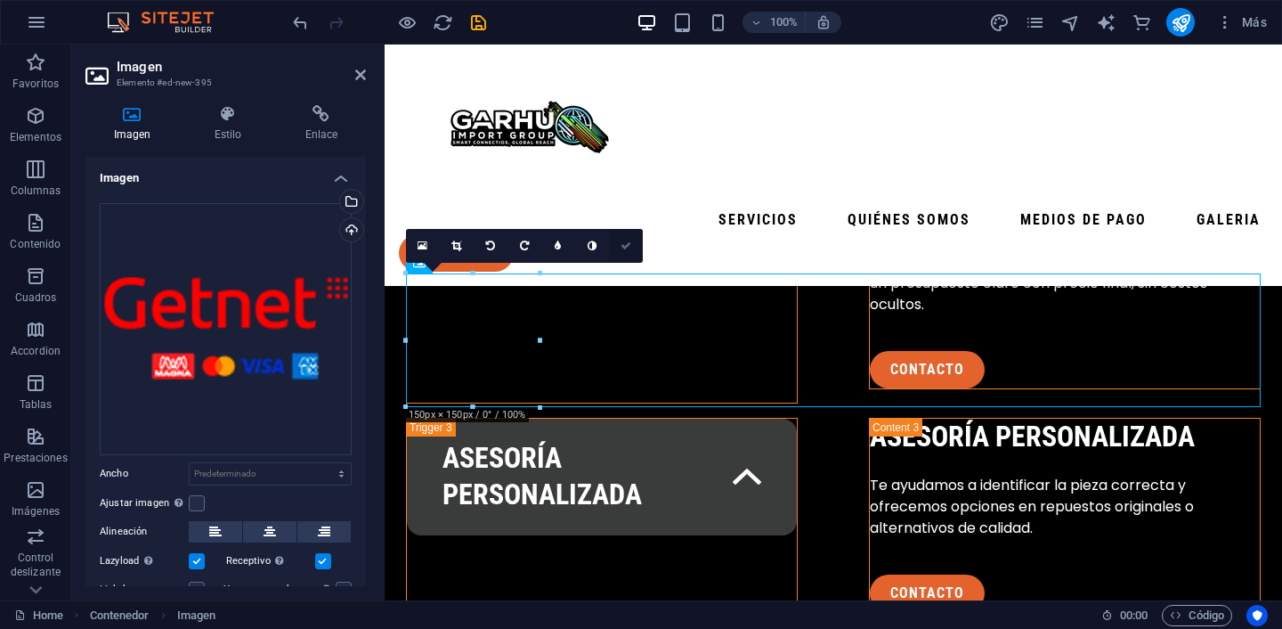
scroll to position [3060, 0]
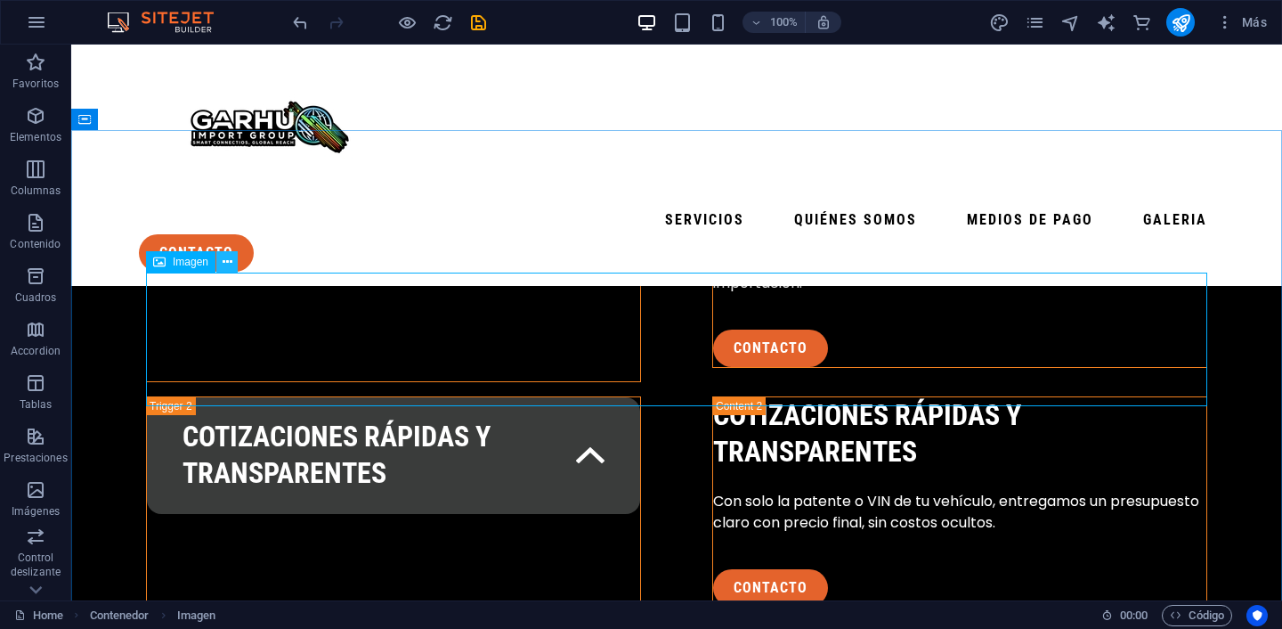
click at [231, 257] on icon at bounding box center [228, 262] width 10 height 19
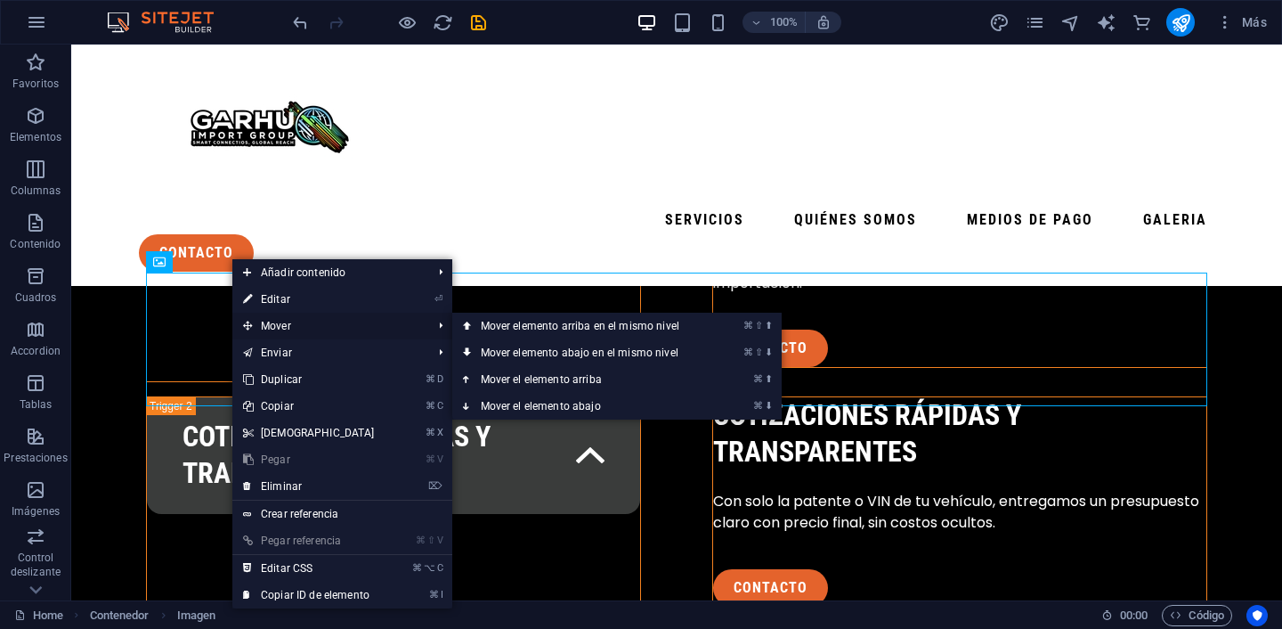
click at [257, 325] on span "Mover" at bounding box center [328, 326] width 193 height 27
click at [524, 406] on link "⌘ ⬇ Mover el elemento abajo" at bounding box center [583, 406] width 263 height 27
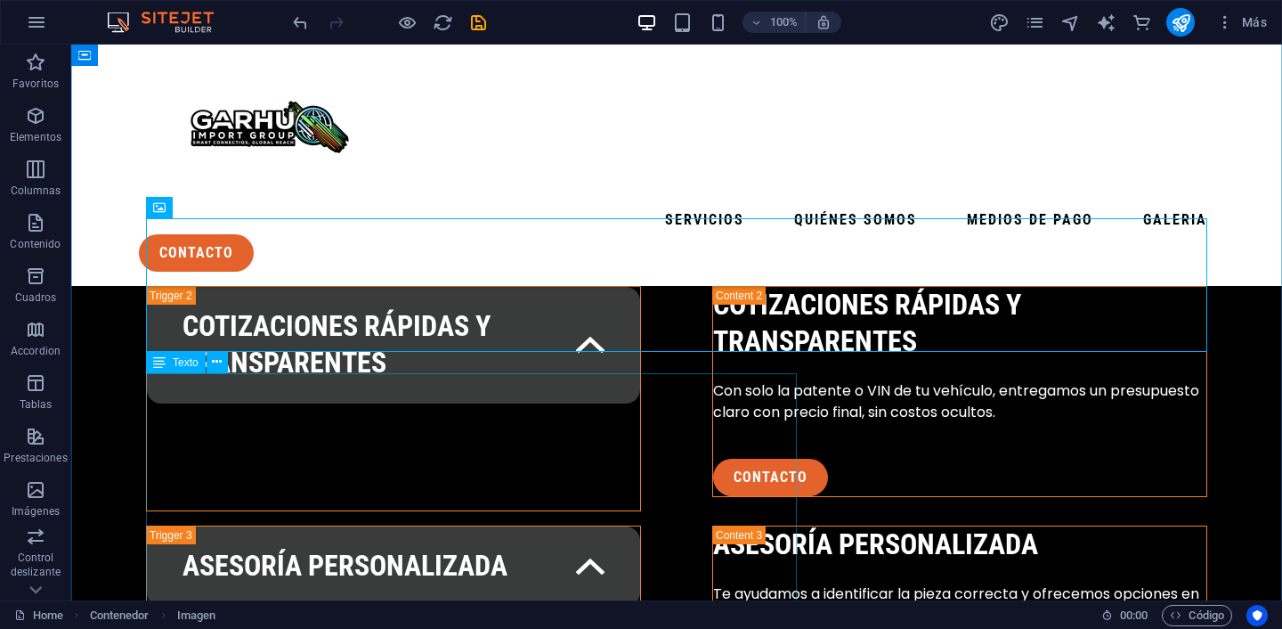
scroll to position [3171, 0]
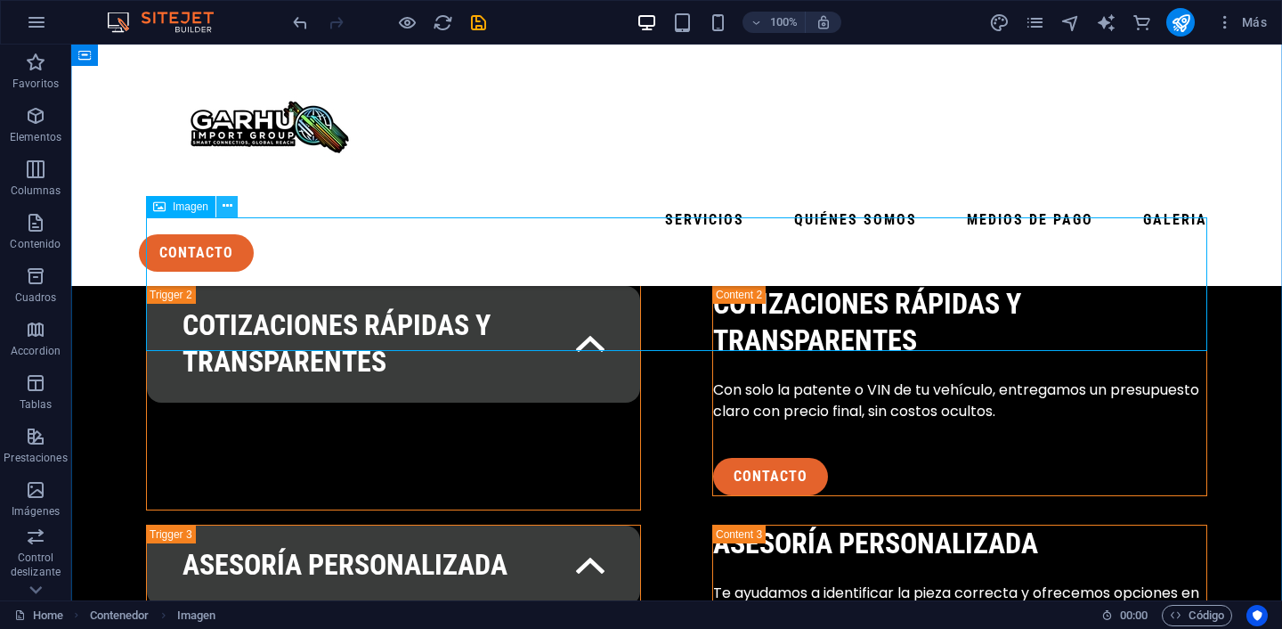
click at [223, 203] on icon at bounding box center [228, 206] width 10 height 19
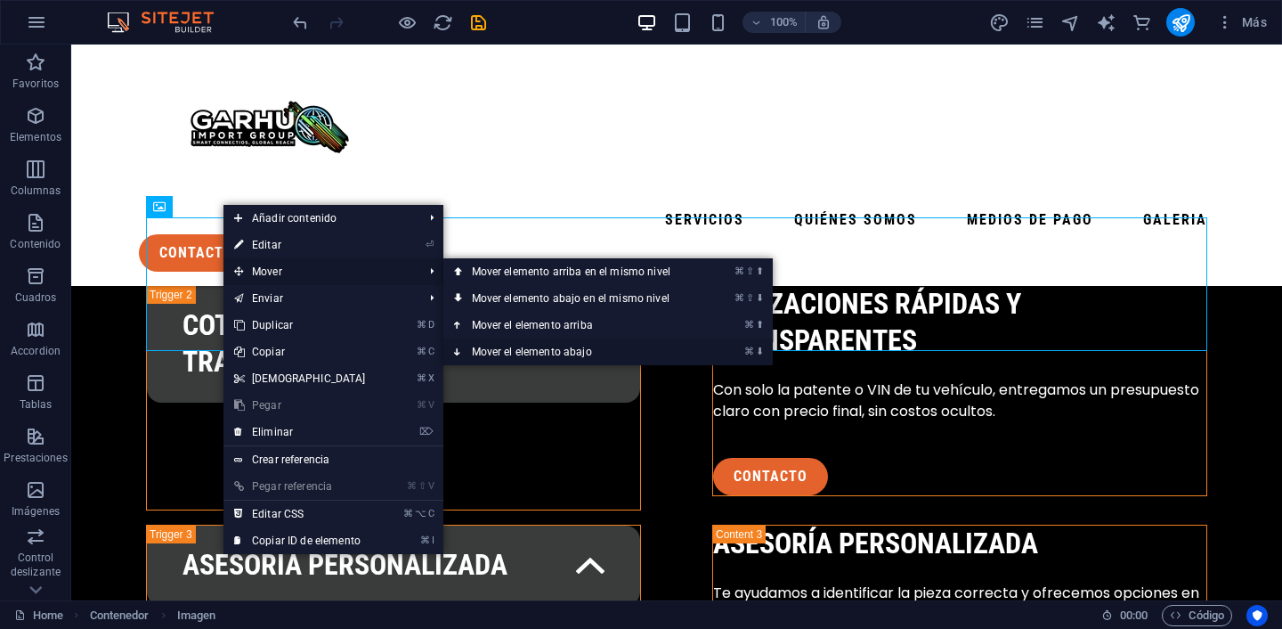
click at [514, 346] on link "⌘ ⬇ Mover el elemento abajo" at bounding box center [574, 351] width 263 height 27
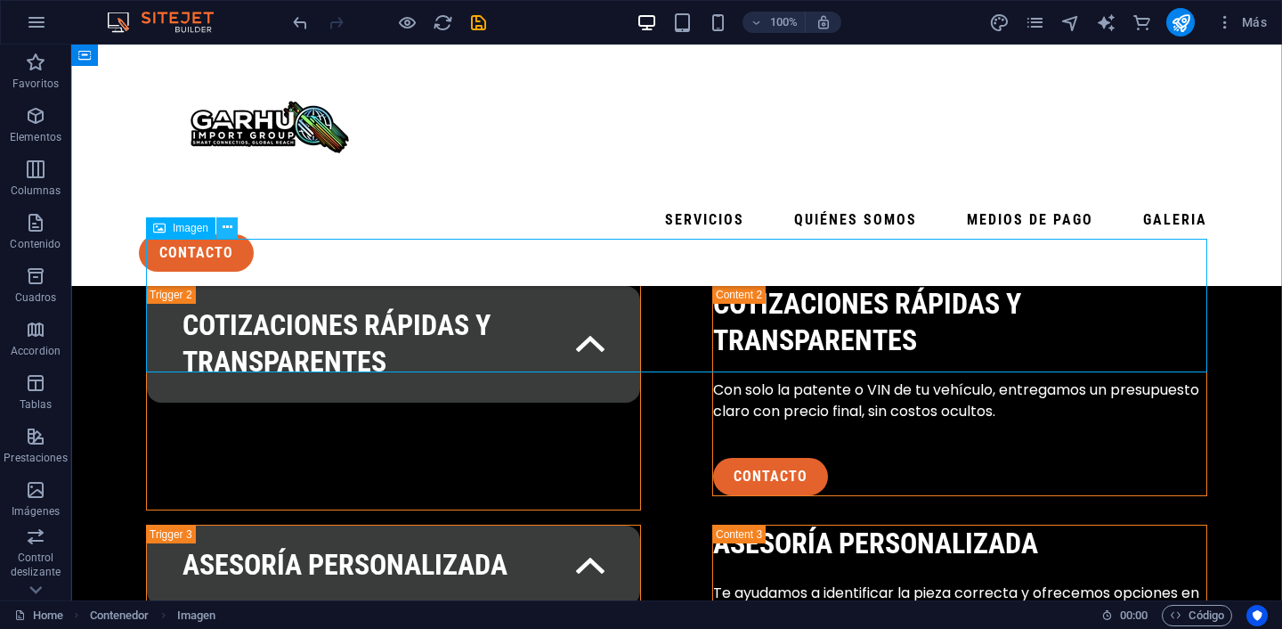
click at [224, 229] on icon at bounding box center [228, 227] width 10 height 19
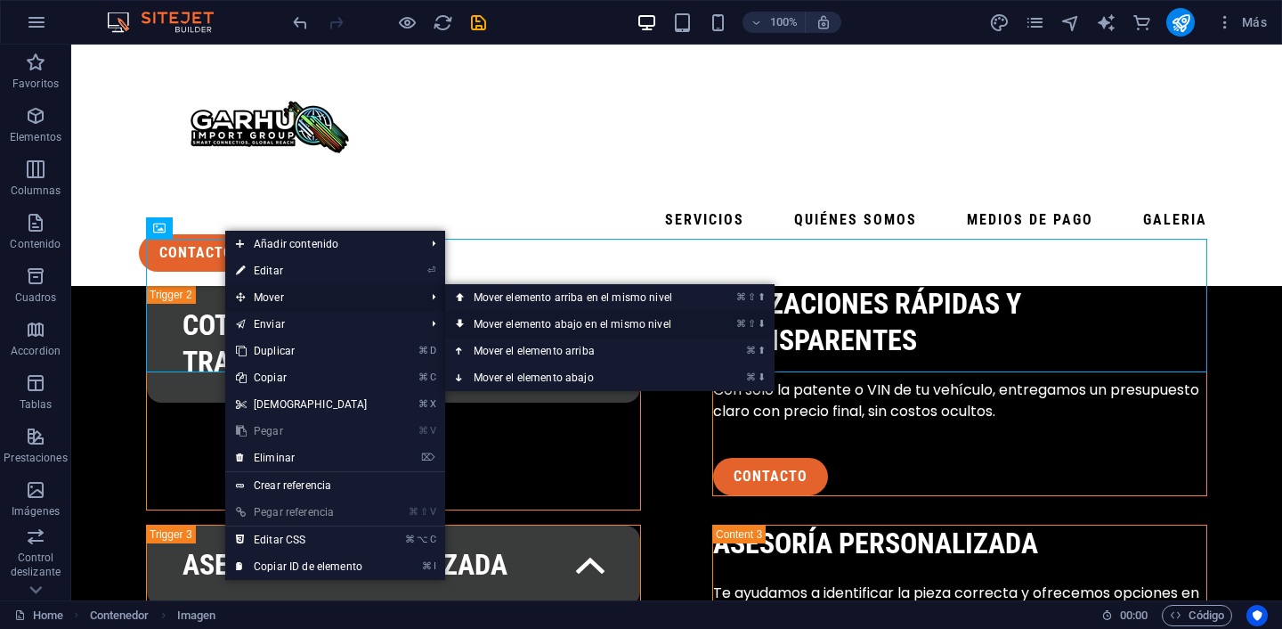
click at [501, 325] on link "⌘ ⇧ ⬇ Mover elemento abajo en el mismo nivel" at bounding box center [576, 324] width 263 height 27
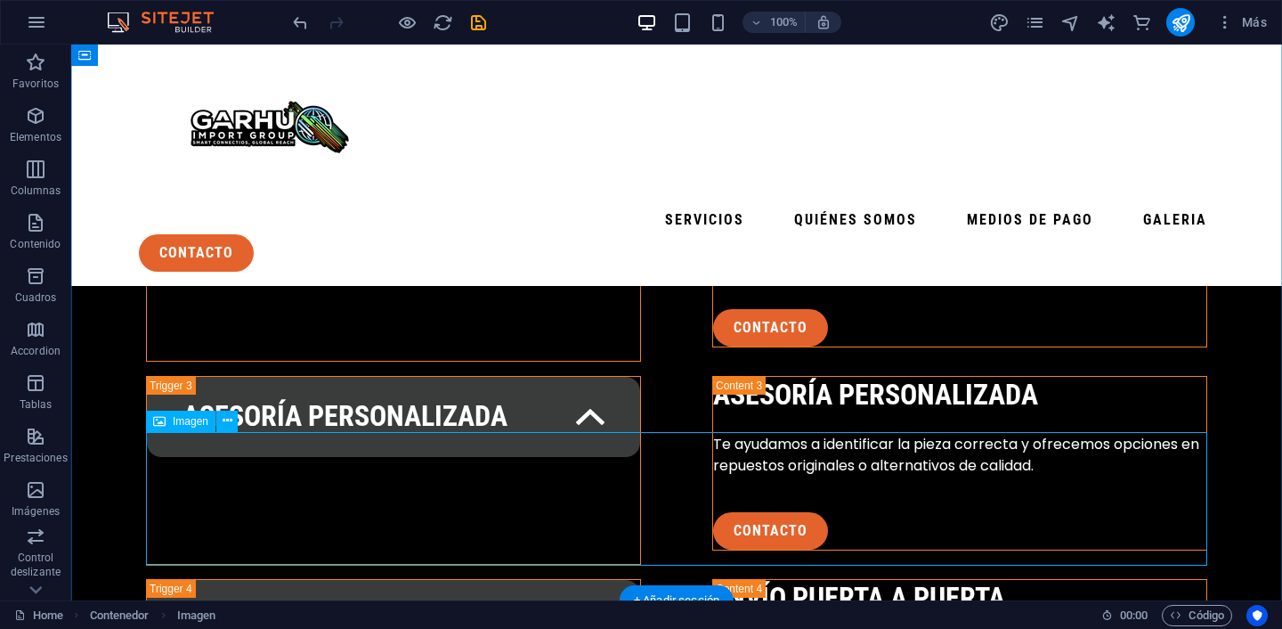
scroll to position [3331, 0]
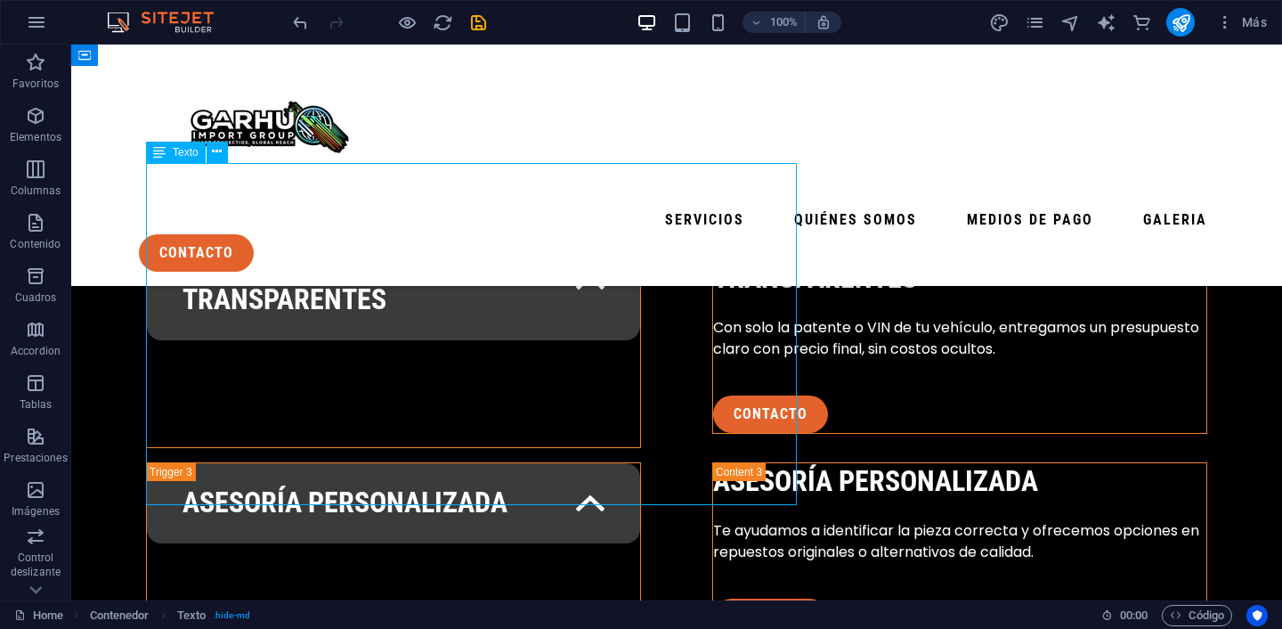
scroll to position [3222, 0]
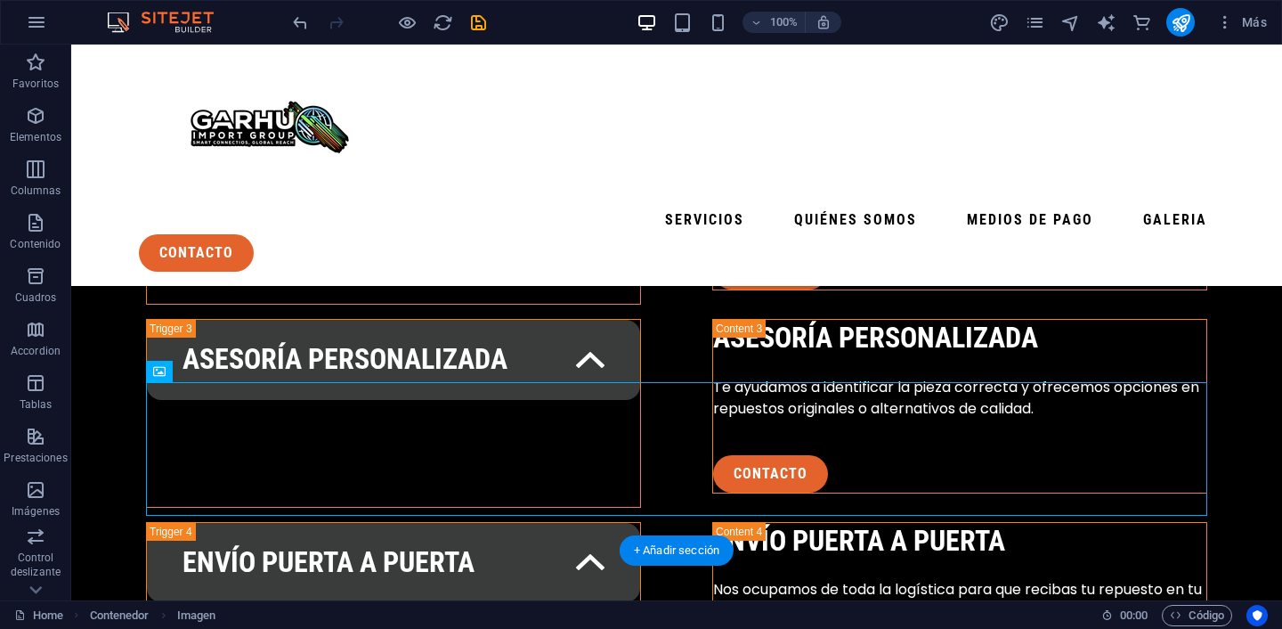
drag, startPoint x: 209, startPoint y: 568, endPoint x: 206, endPoint y: 538, distance: 30.5
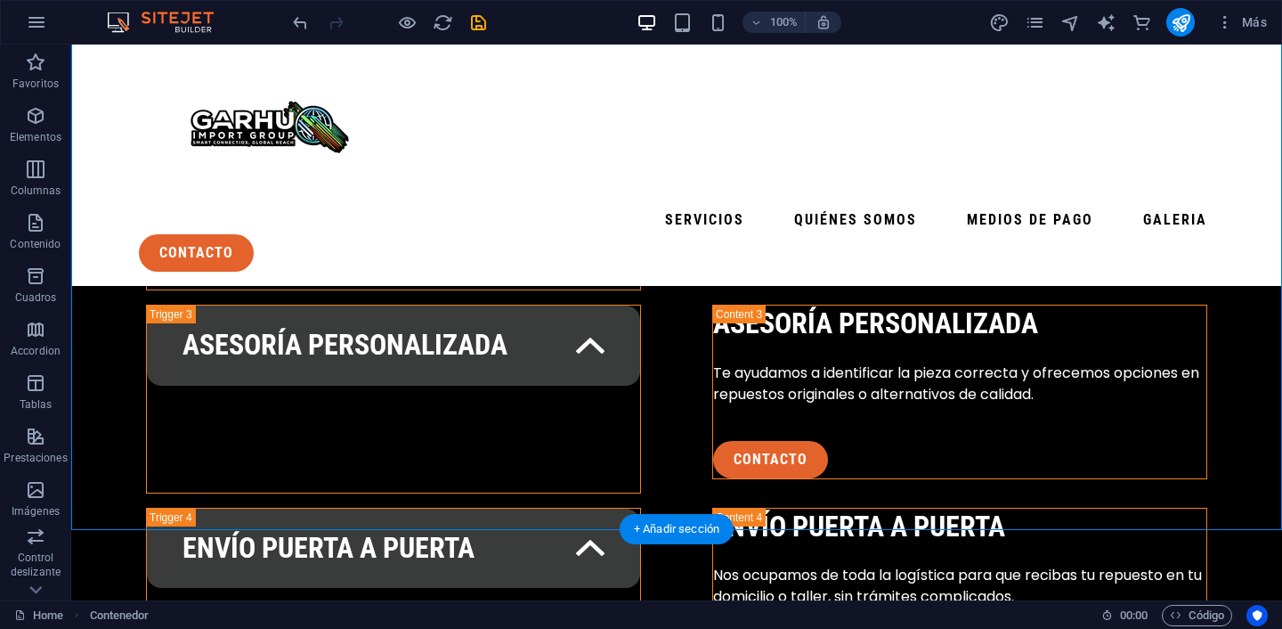
drag, startPoint x: 220, startPoint y: 428, endPoint x: 220, endPoint y: 321, distance: 107.7
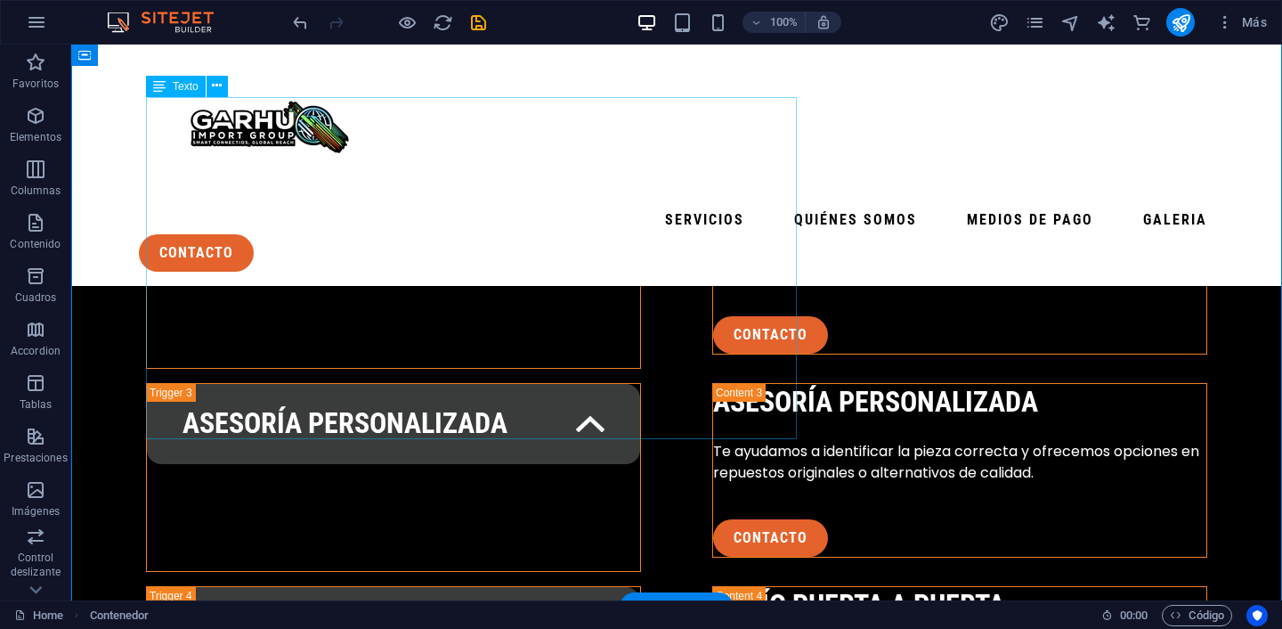
scroll to position [3310, 0]
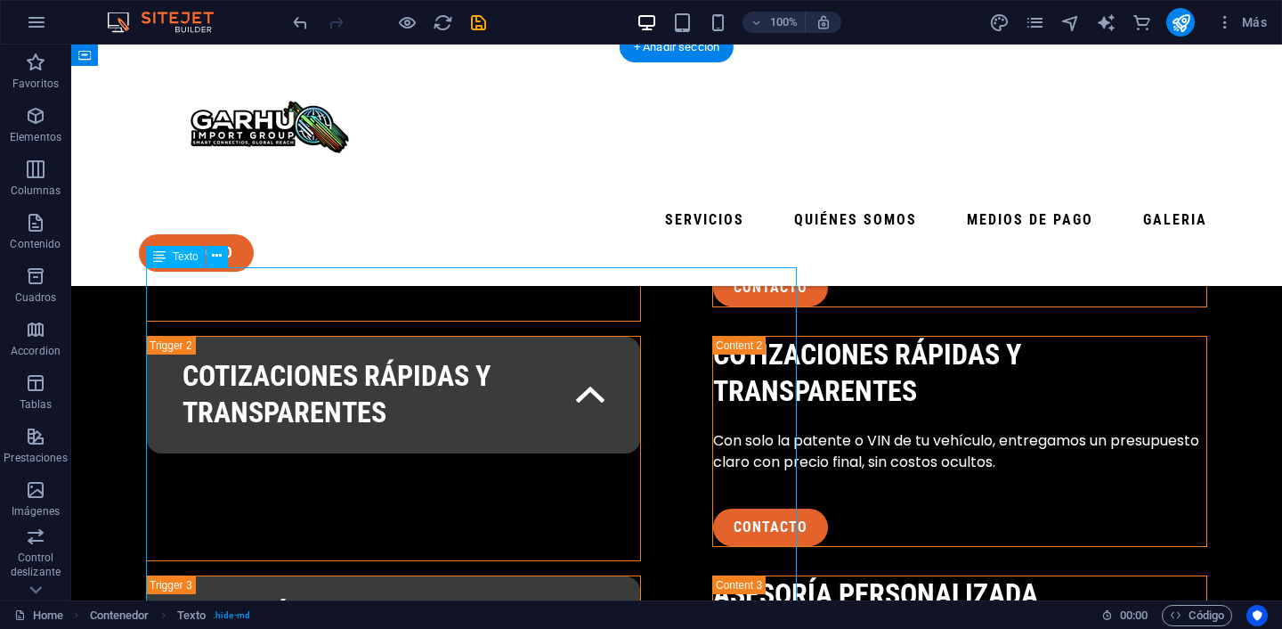
scroll to position [3074, 0]
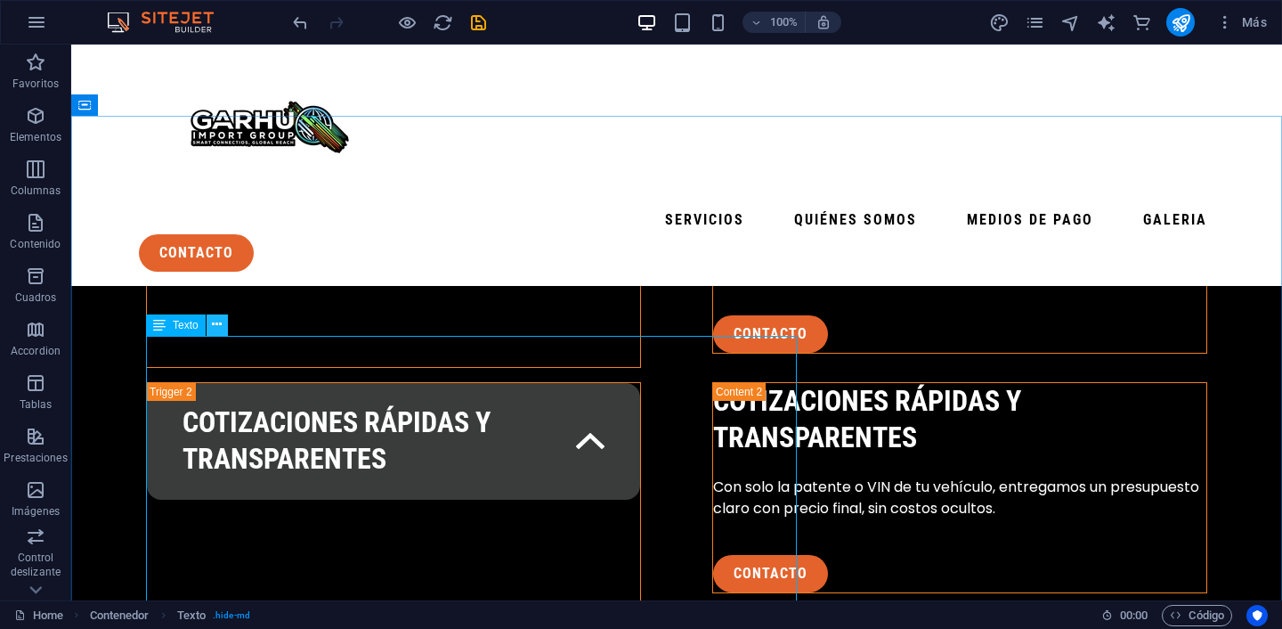
click at [212, 329] on icon at bounding box center [217, 324] width 10 height 19
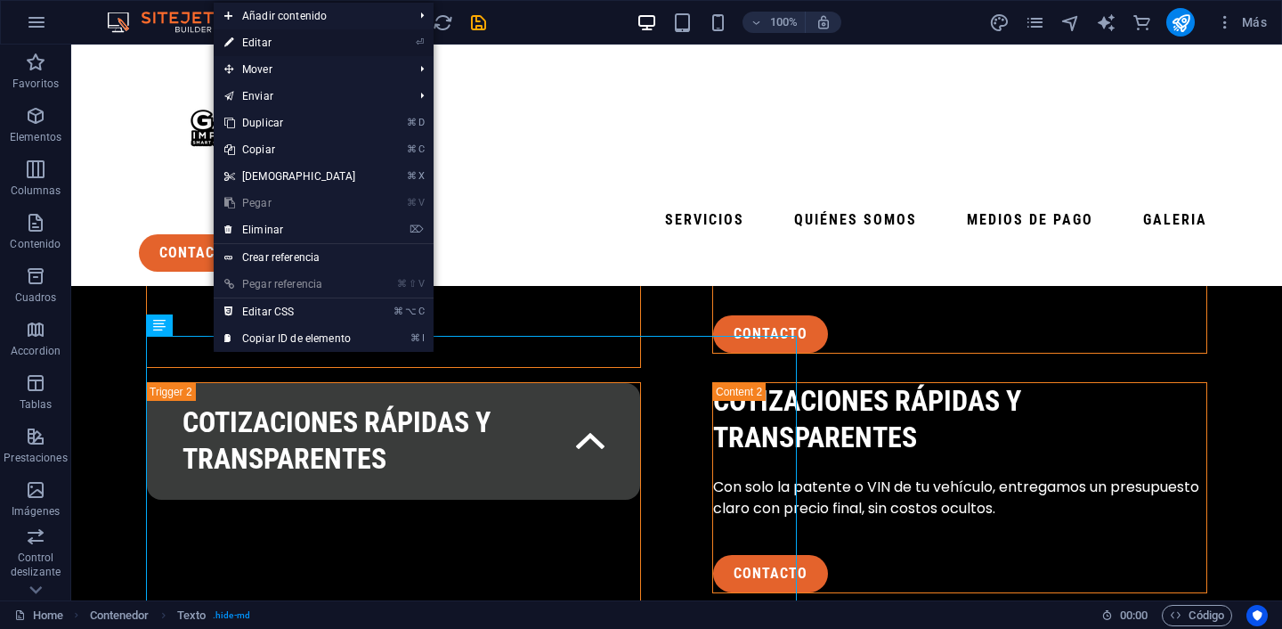
click at [258, 46] on link "⏎ Editar" at bounding box center [290, 42] width 153 height 27
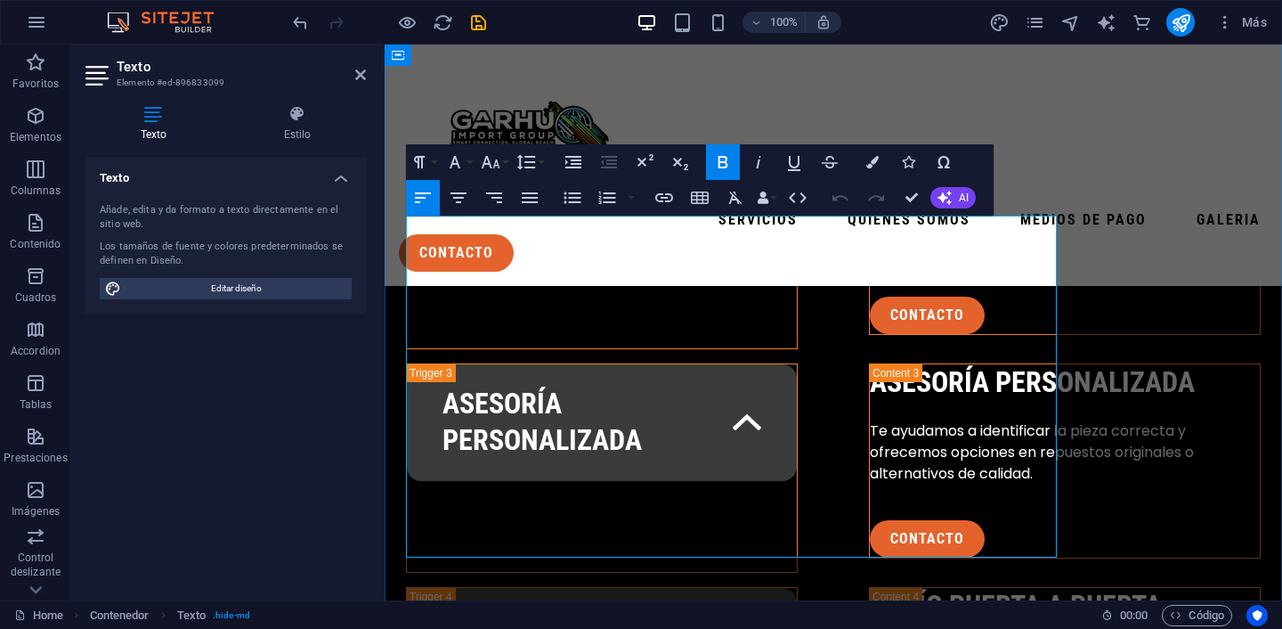
scroll to position [3393, 0]
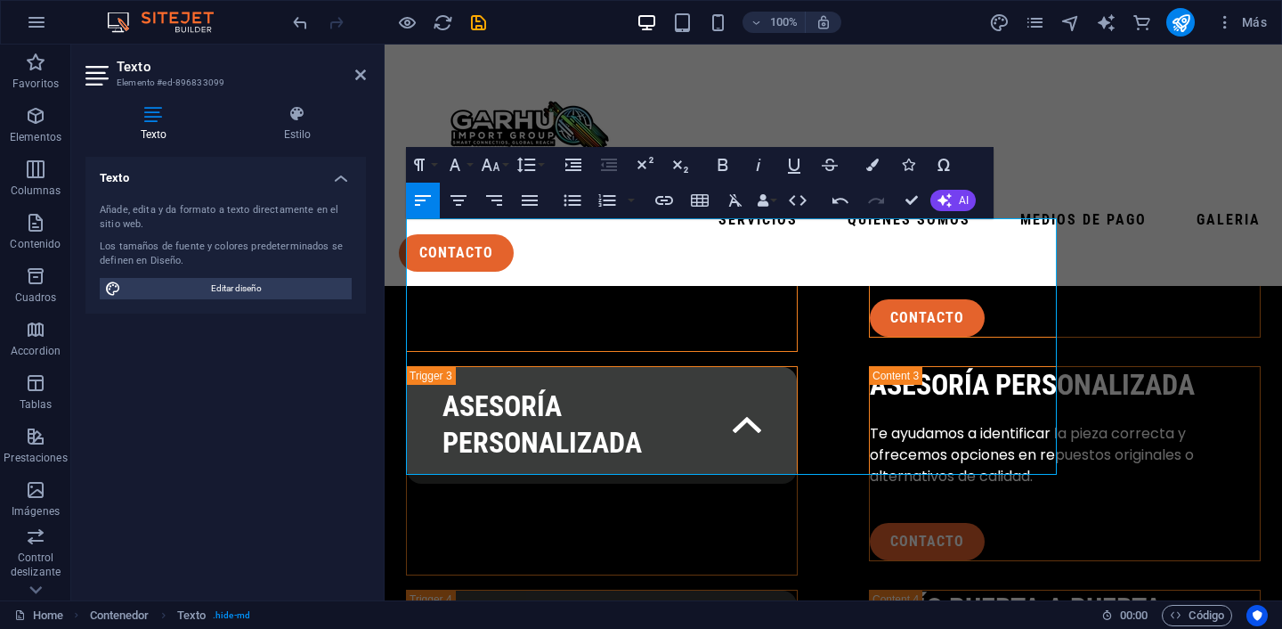
click at [329, 510] on div "Texto Añade, edita y da formato a texto directamente en el sitio web. Los tamañ…" at bounding box center [225, 371] width 280 height 429
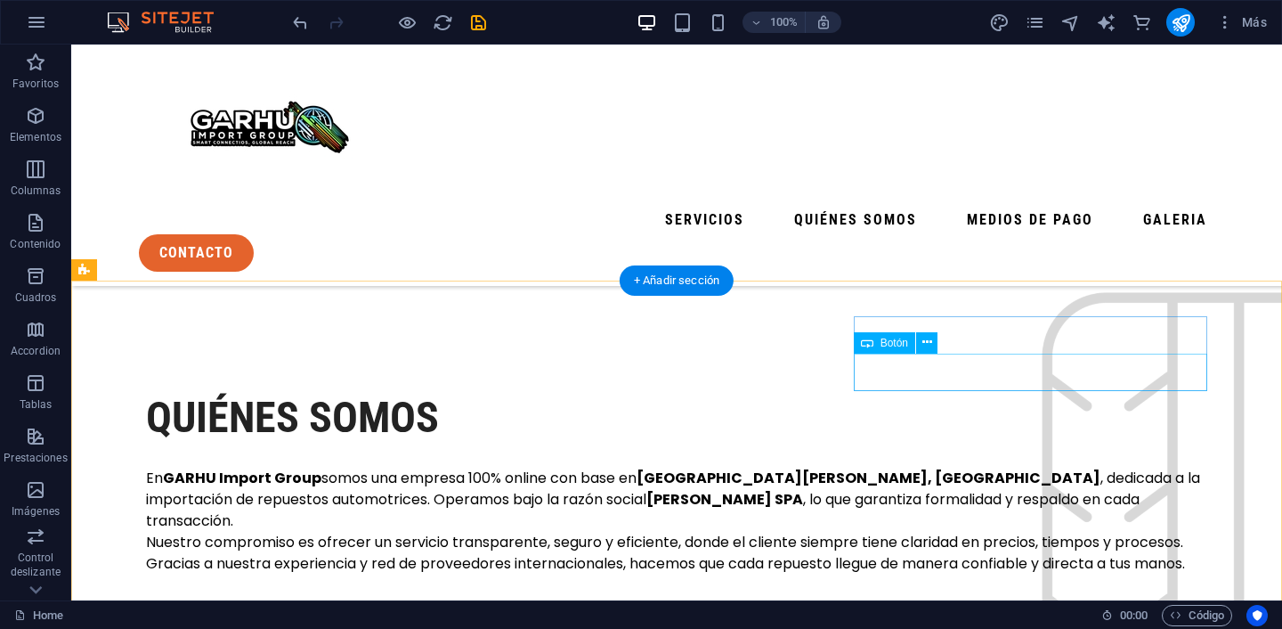
scroll to position [3982, 0]
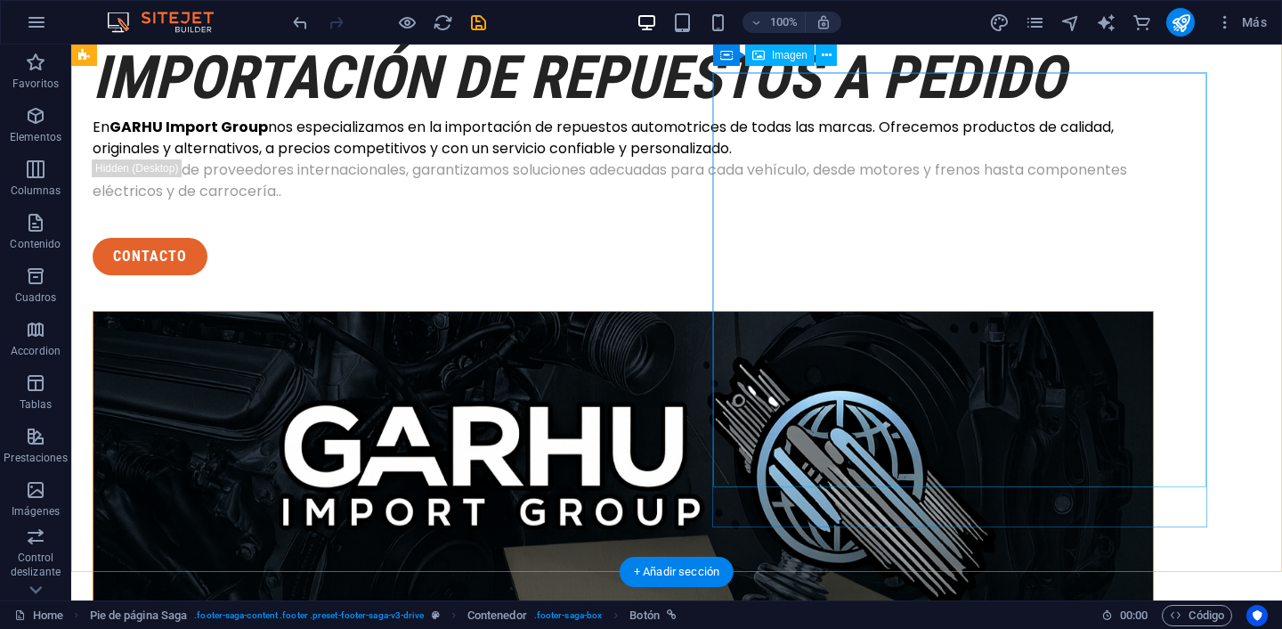
scroll to position [75, 0]
